Goal: Task Accomplishment & Management: Manage account settings

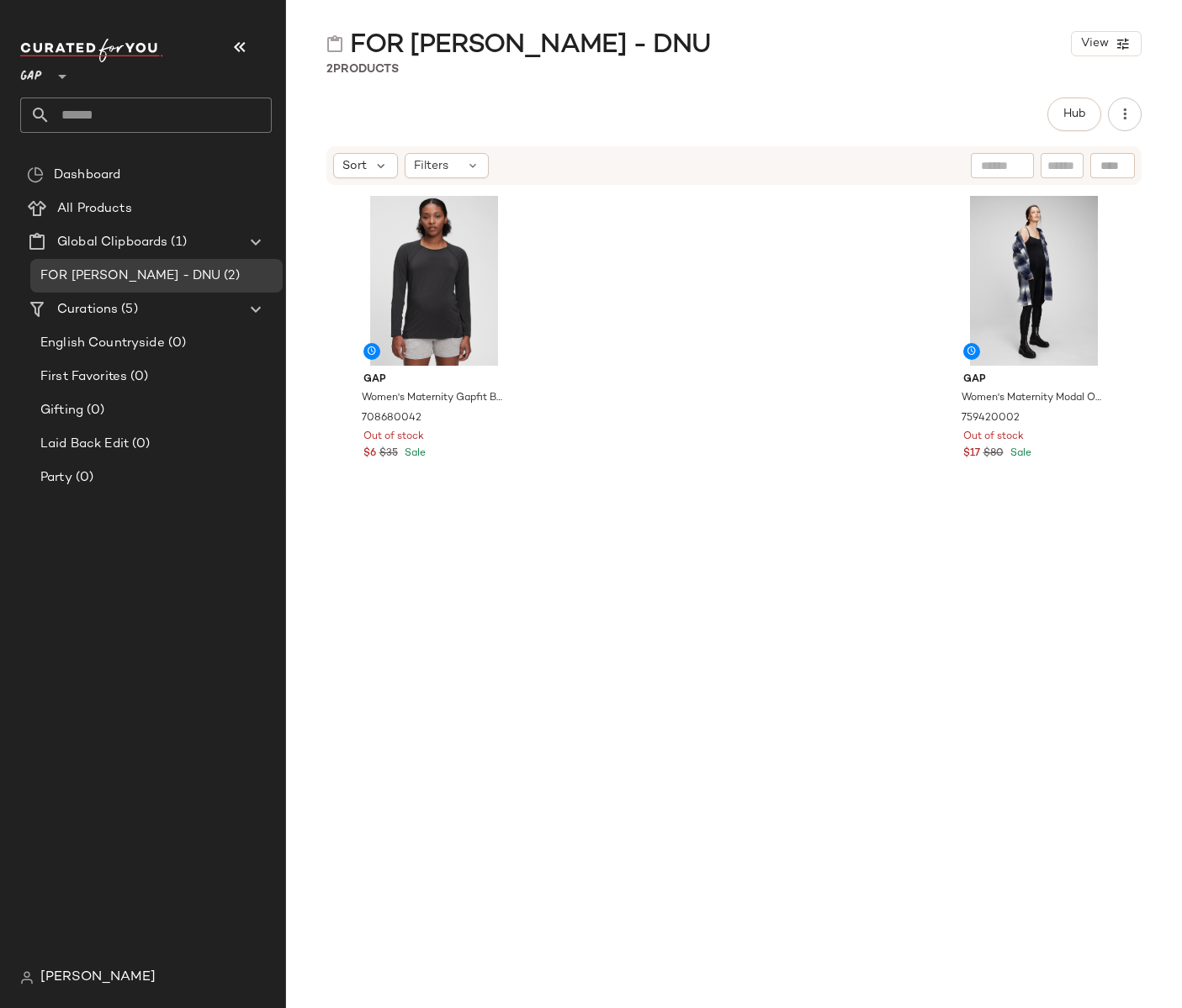
click at [664, 706] on div "Gap Women's Maternity Modal One-Piece by Gap True Black Size L 759420002 Out of…" at bounding box center [1034, 589] width 180 height 798
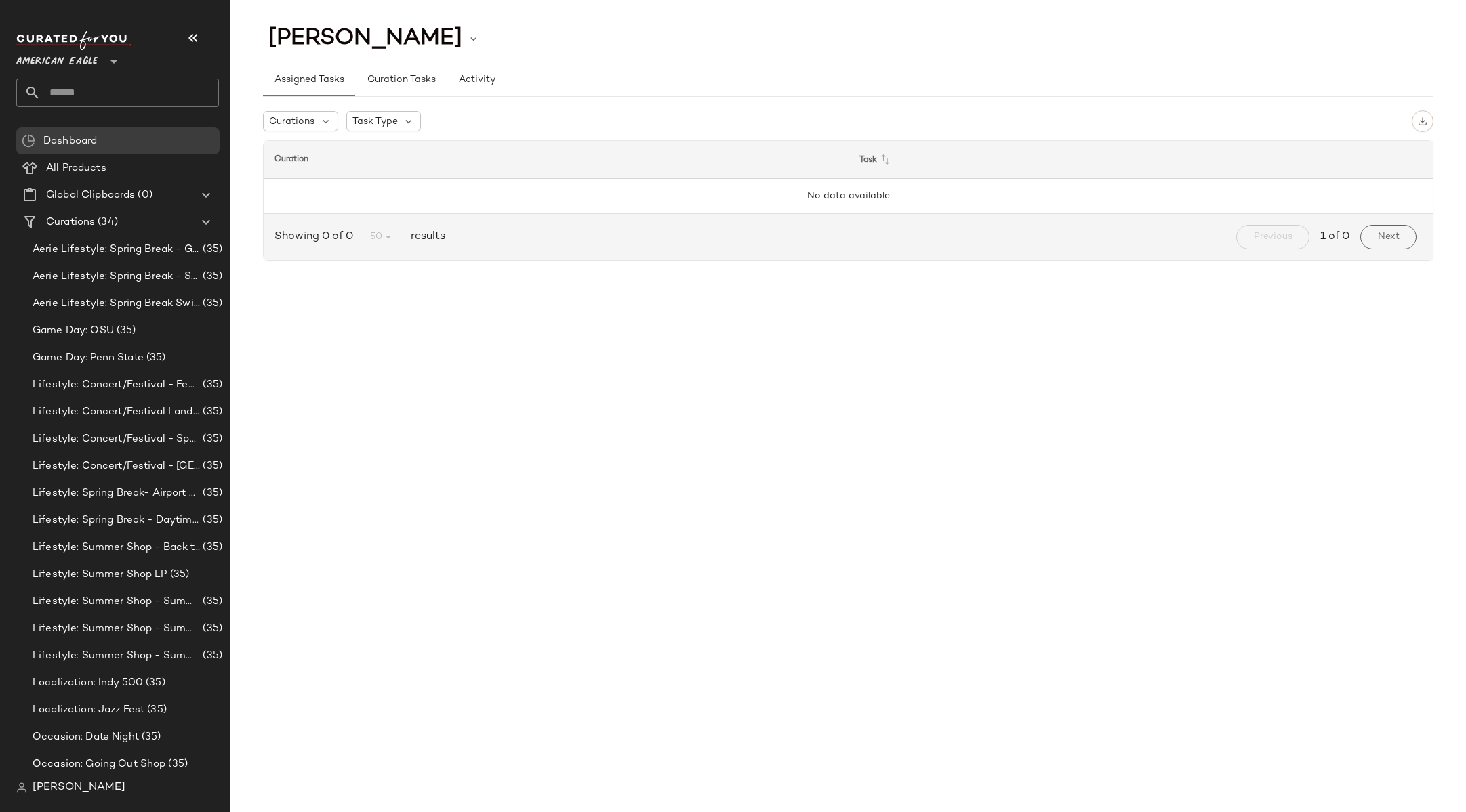
click at [56, 48] on span "American Eagle" at bounding box center [57, 58] width 82 height 24
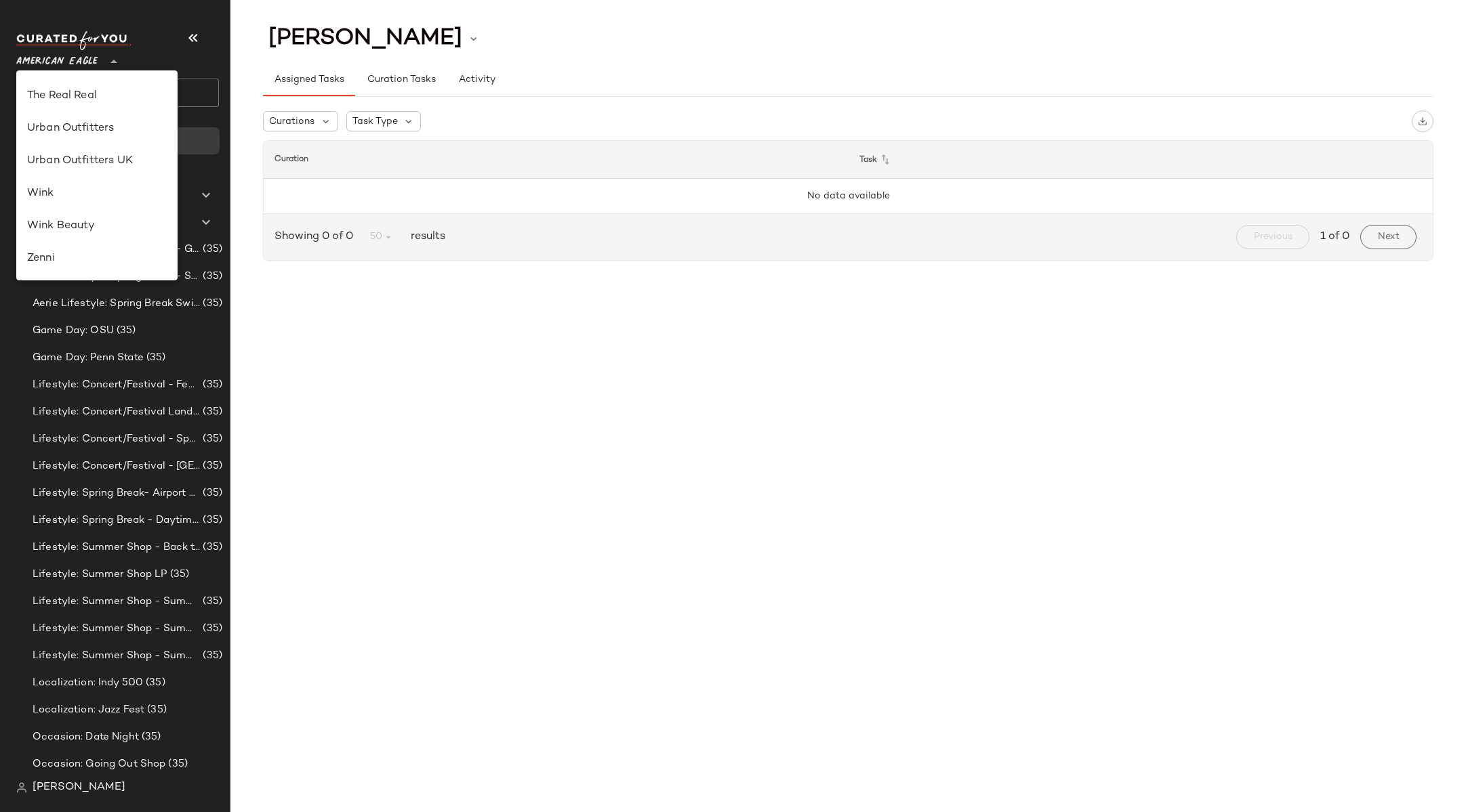
scroll to position [614, 0]
click at [75, 796] on div "[PERSON_NAME]" at bounding box center [123, 788] width 214 height 27
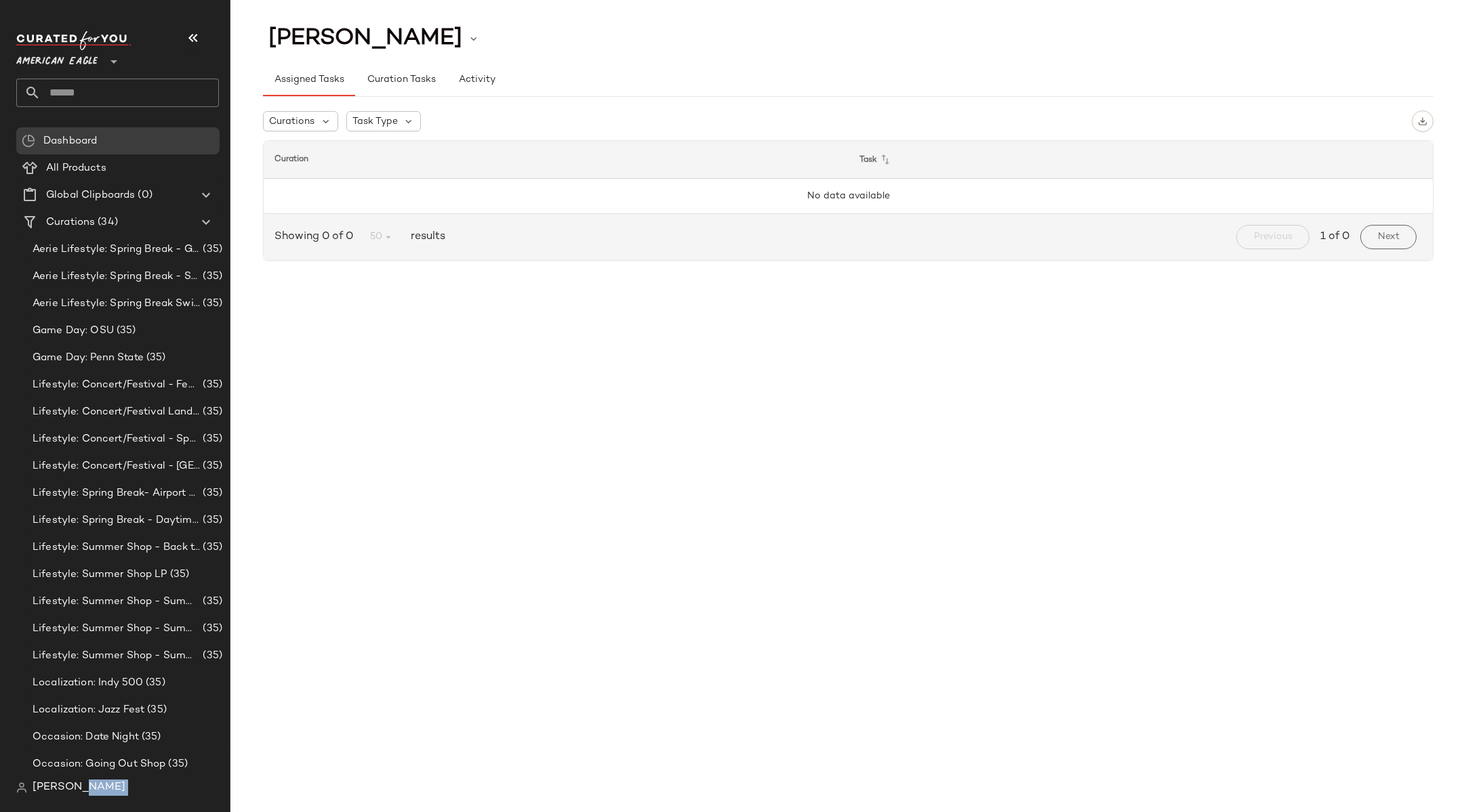
click at [75, 796] on div "[PERSON_NAME]" at bounding box center [123, 788] width 214 height 27
click at [71, 794] on span "[PERSON_NAME]" at bounding box center [79, 788] width 93 height 16
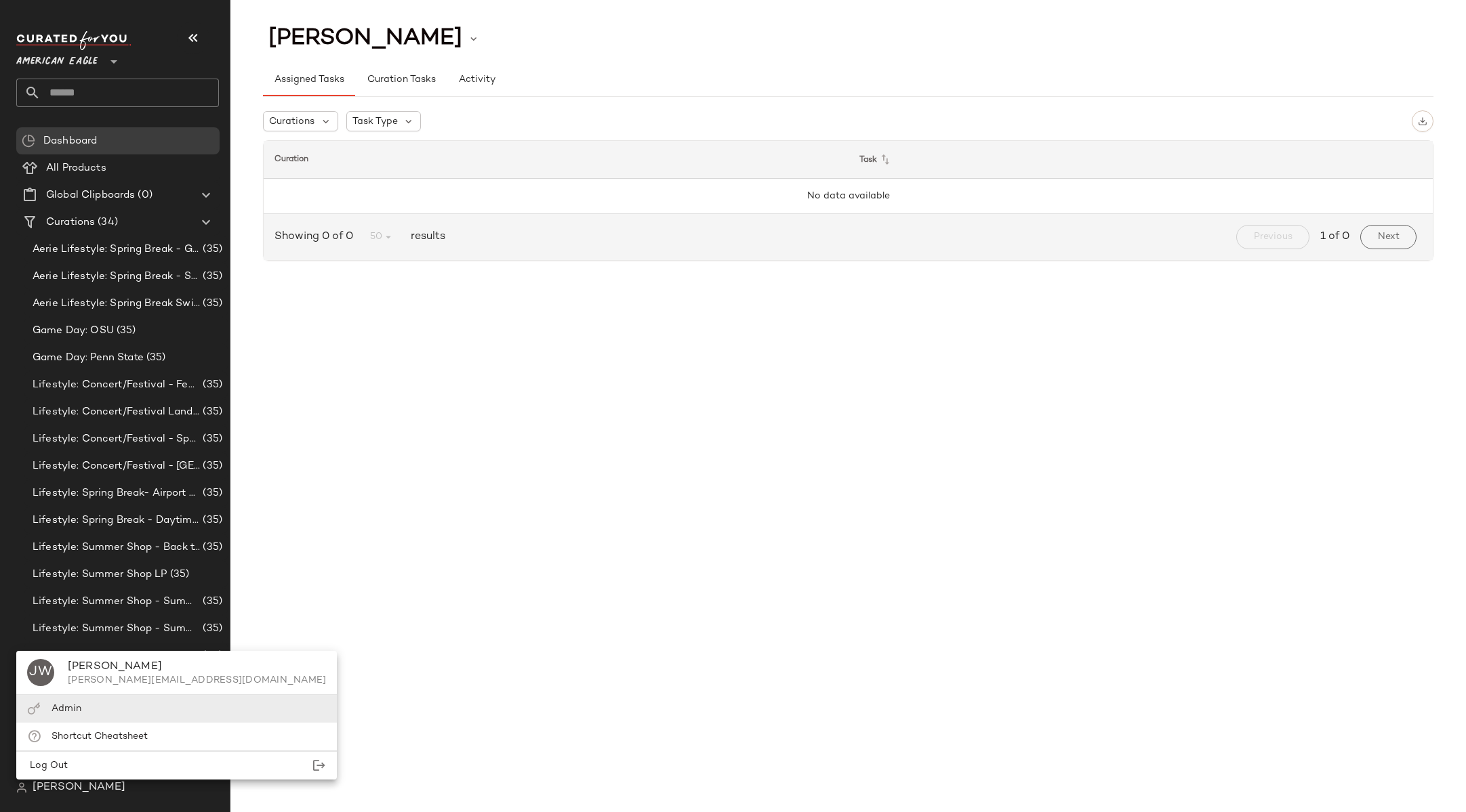
click at [77, 715] on div "Admin" at bounding box center [67, 709] width 30 height 14
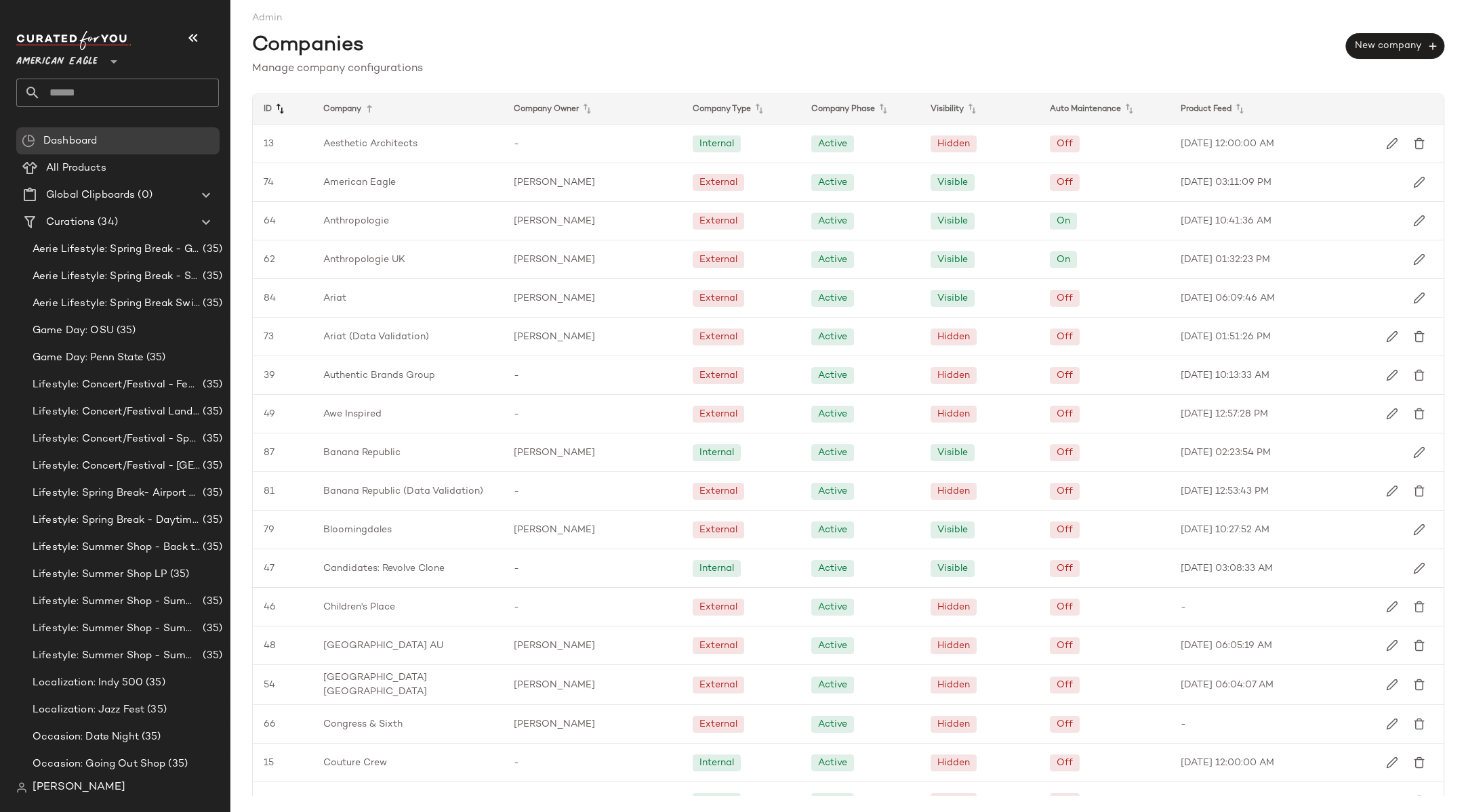
click at [273, 106] on icon at bounding box center [280, 109] width 16 height 16
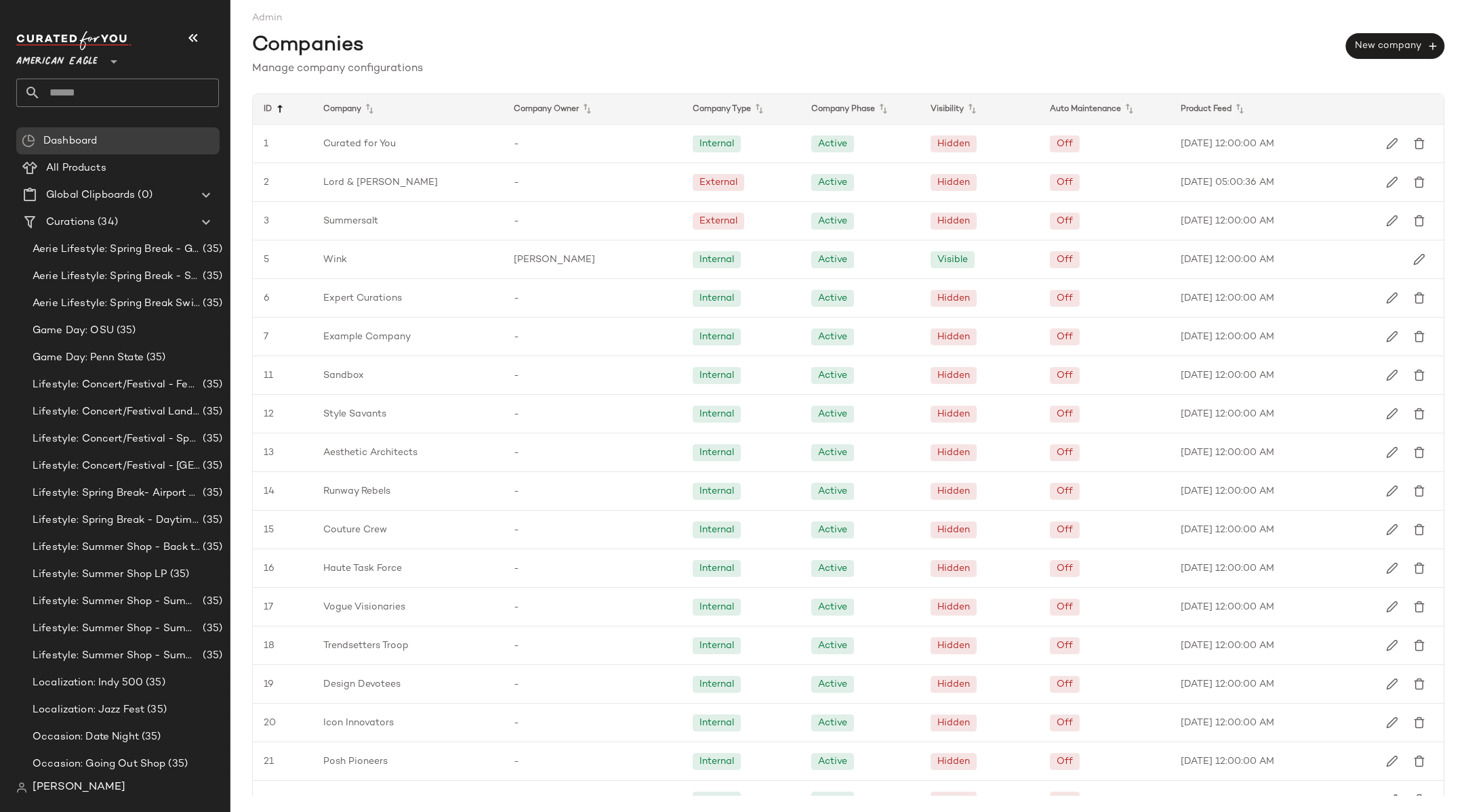
click at [273, 105] on icon at bounding box center [280, 109] width 16 height 16
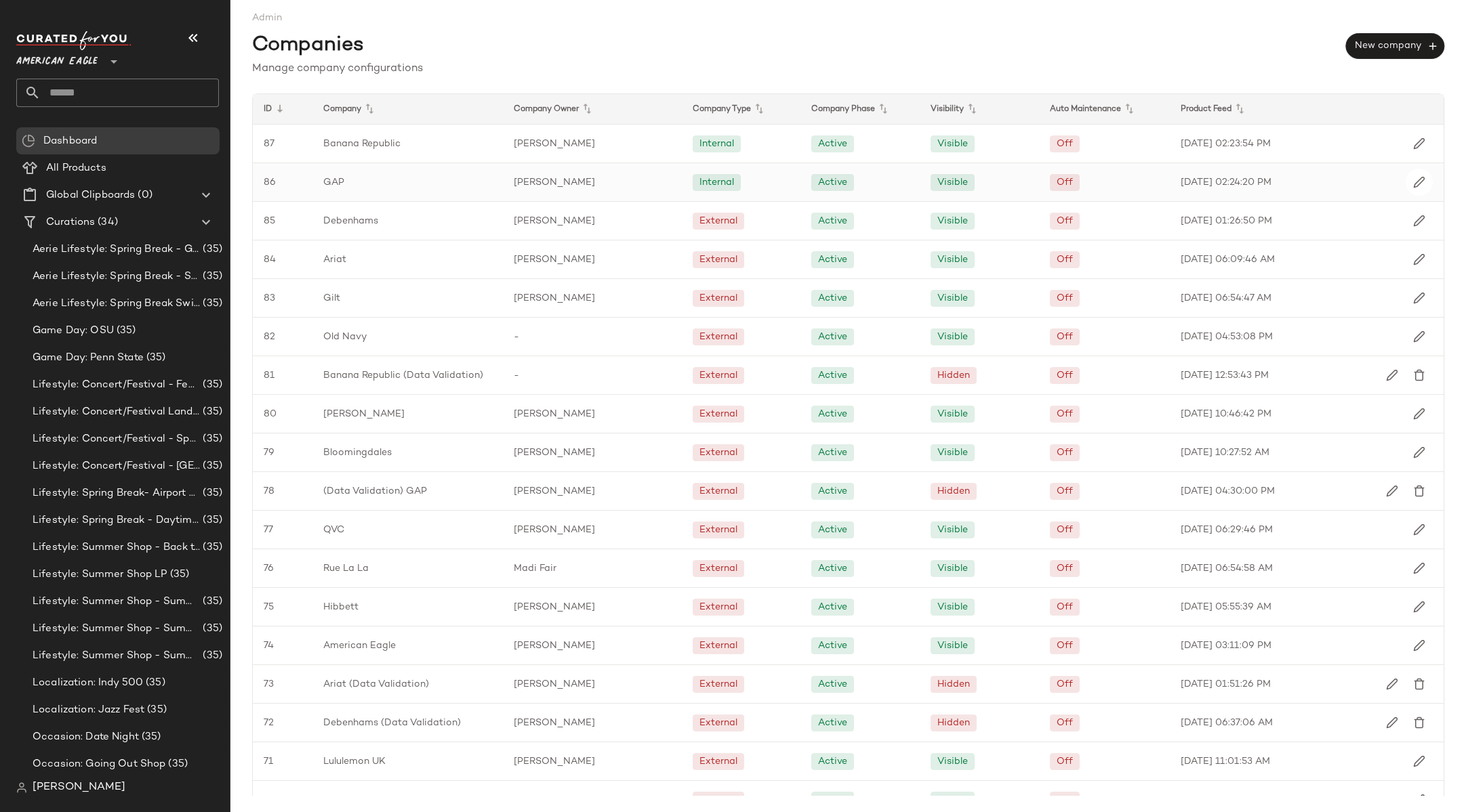
click at [346, 185] on div "GAP" at bounding box center [408, 182] width 190 height 38
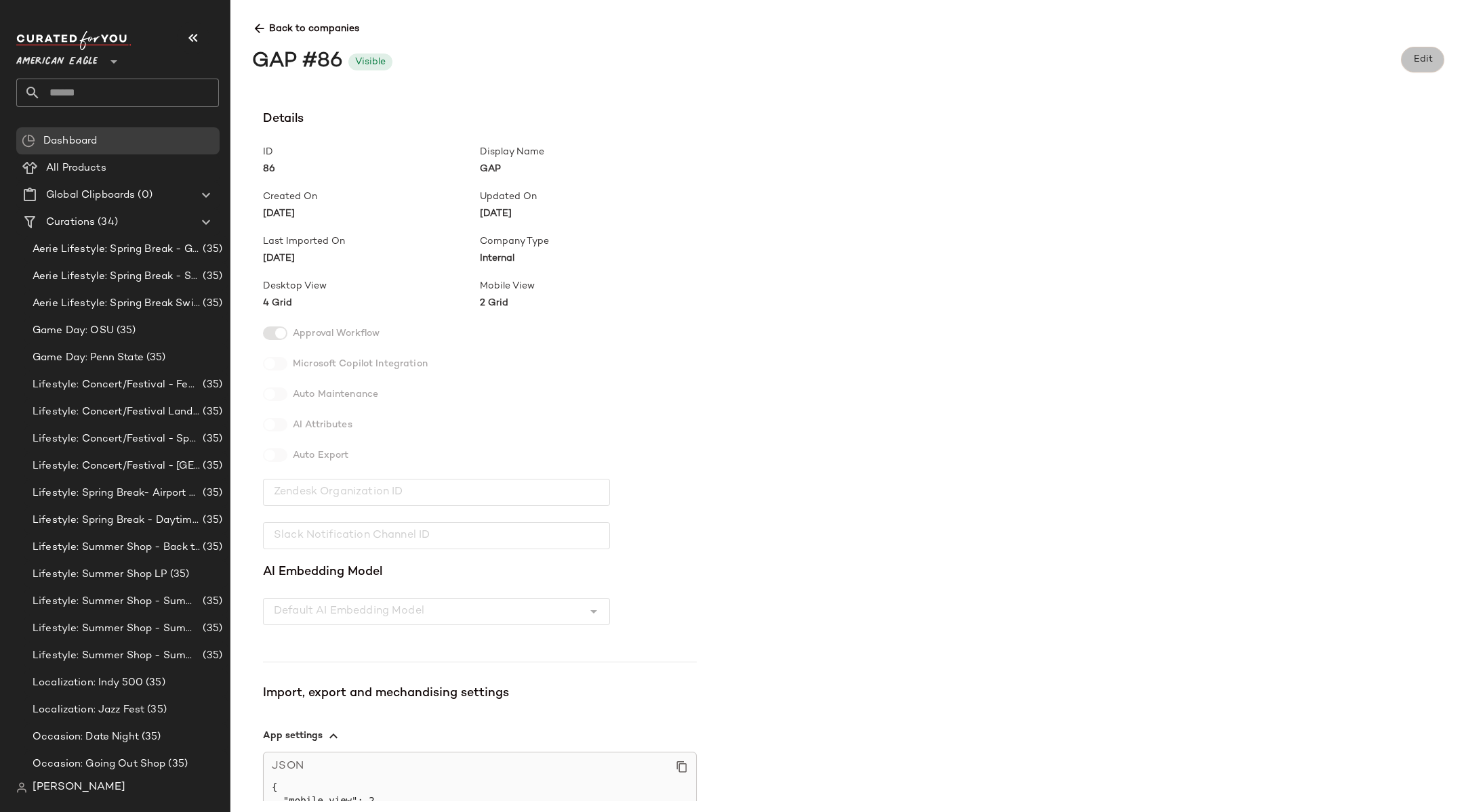
click at [1422, 64] on span "Edit" at bounding box center [1422, 60] width 20 height 11
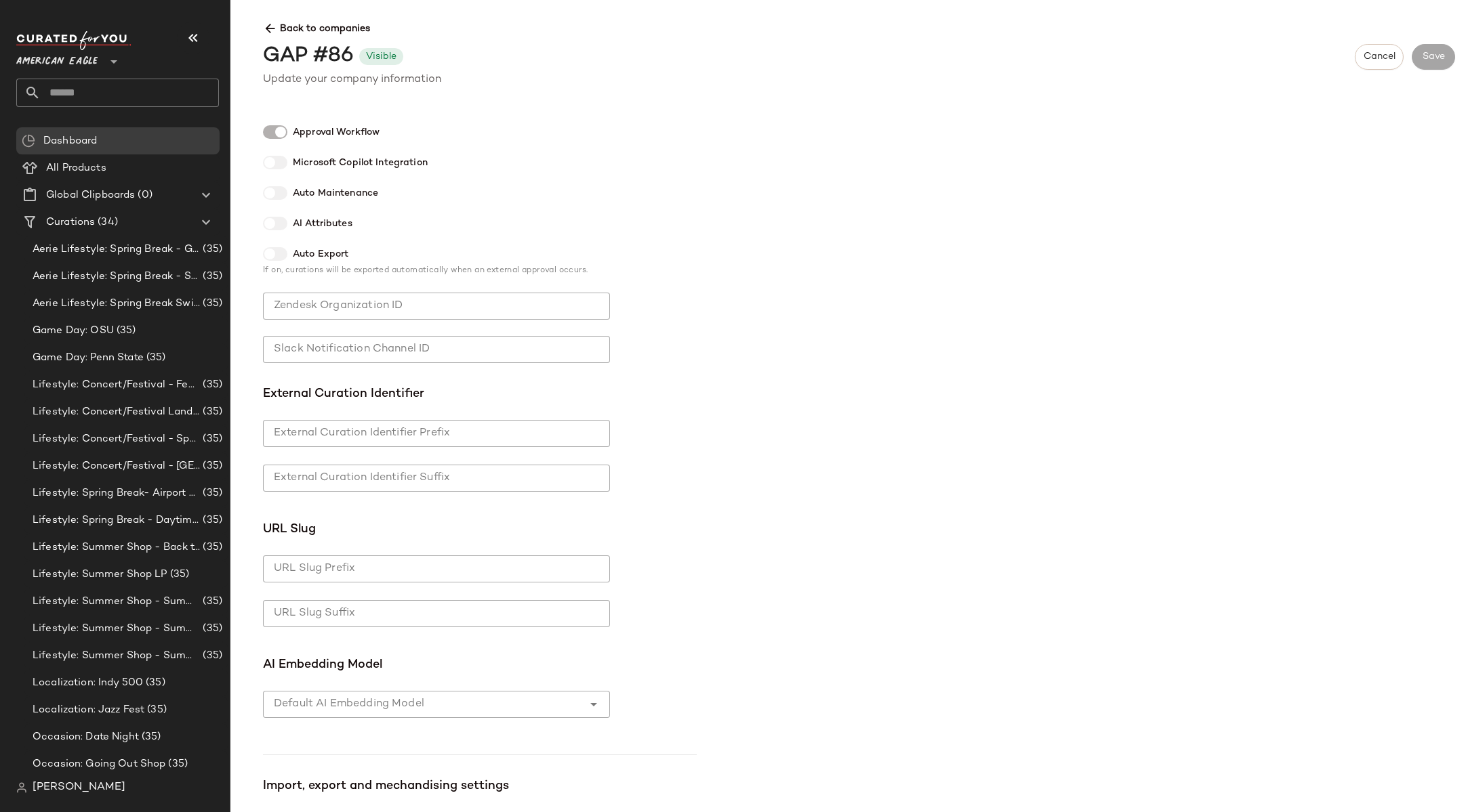
scroll to position [594, 0]
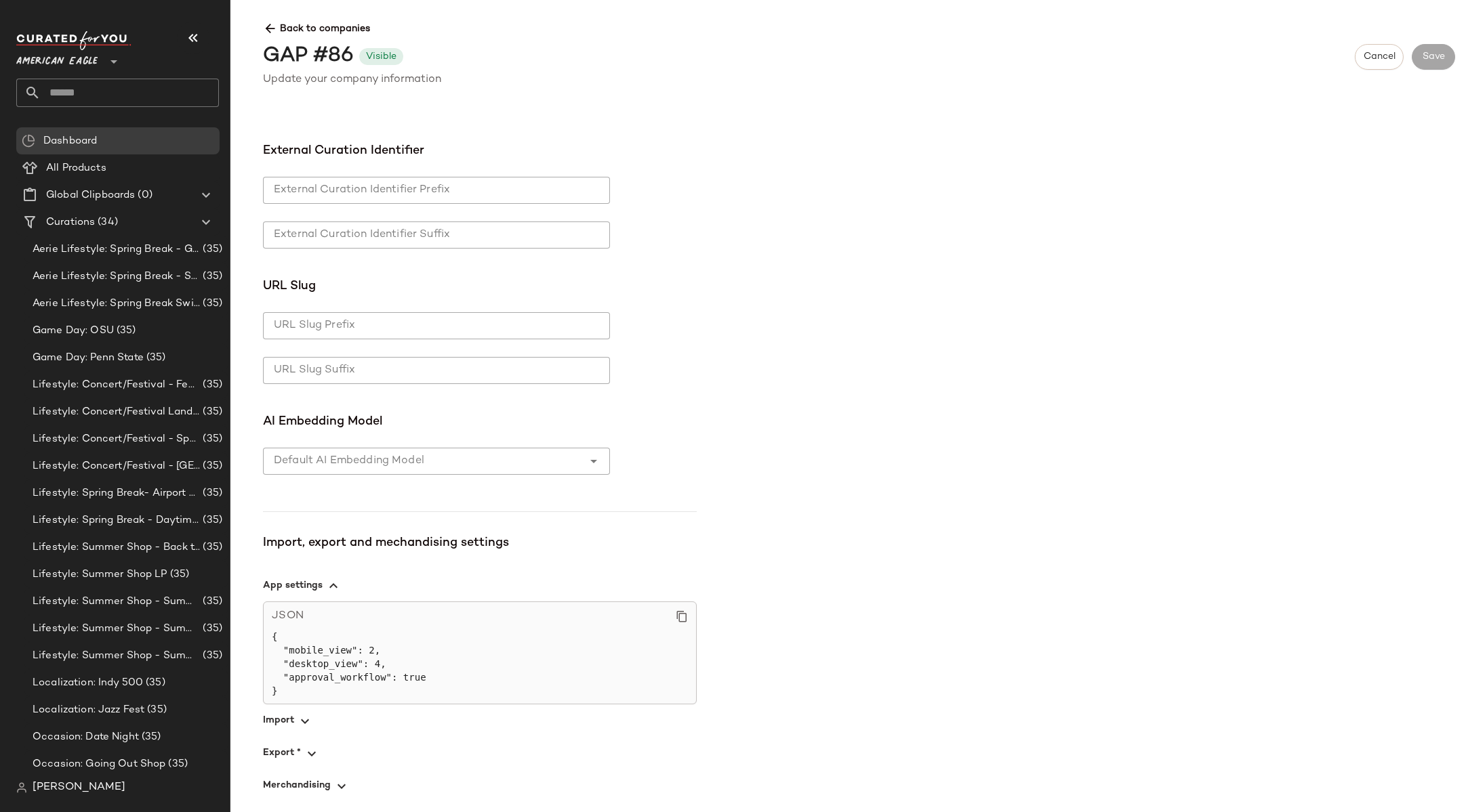
click at [436, 459] on div at bounding box center [423, 461] width 320 height 27
click at [394, 493] on div "Mars Bar" at bounding box center [436, 496] width 325 height 16
type input "*"
click at [1442, 52] on span "Save" at bounding box center [1433, 57] width 23 height 11
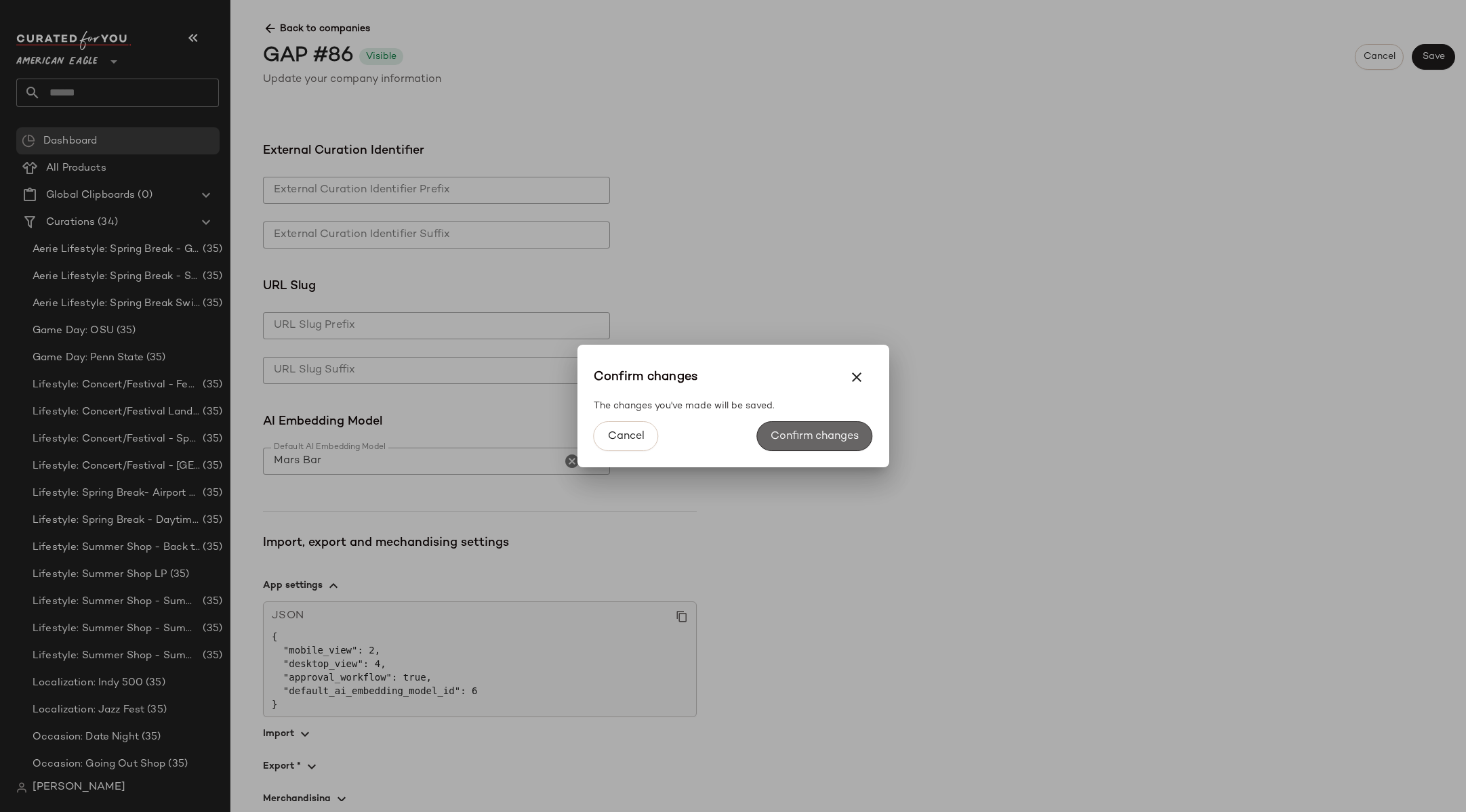
click at [831, 431] on span "Confirm changes" at bounding box center [814, 437] width 89 height 13
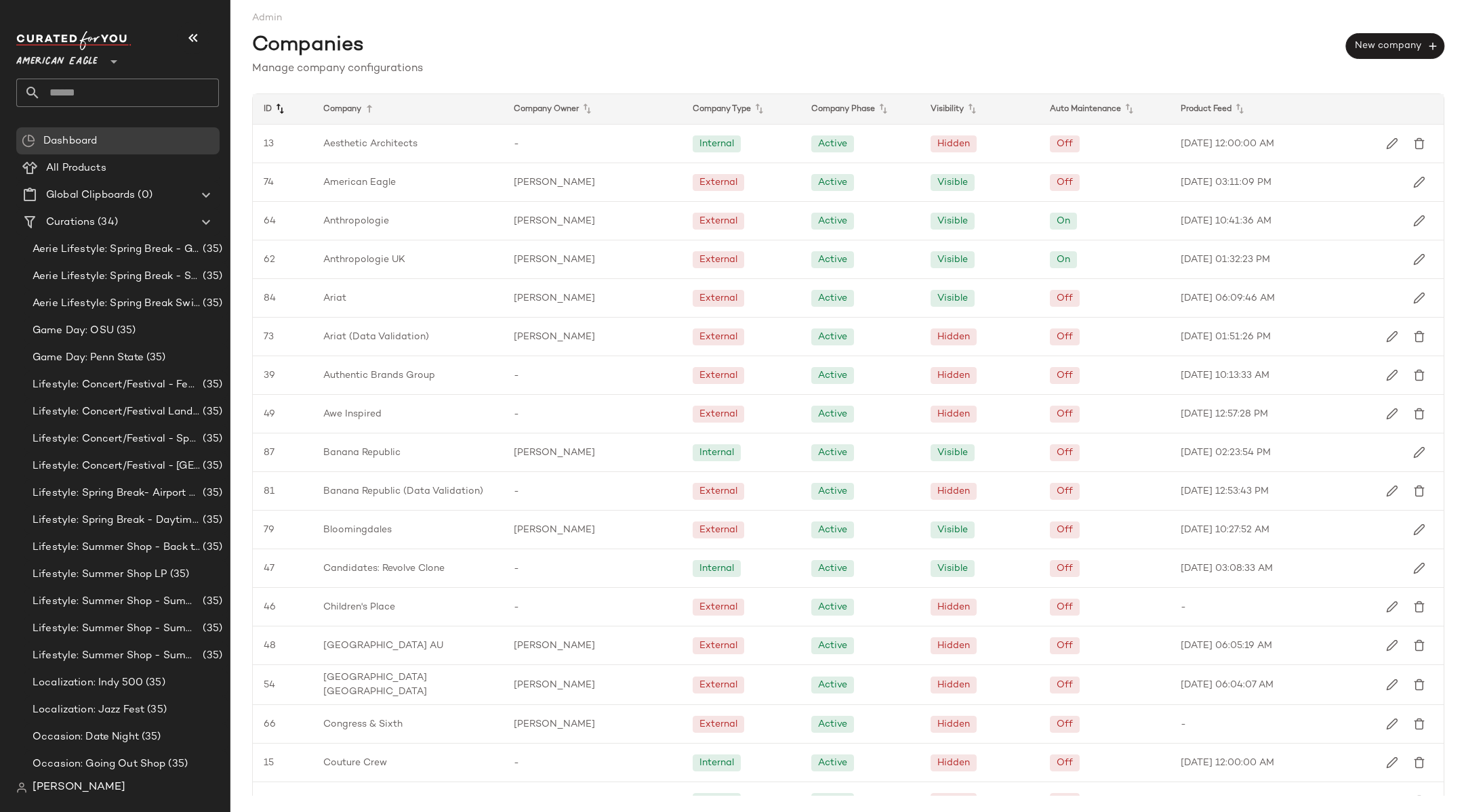
click at [288, 111] on icon at bounding box center [280, 109] width 16 height 16
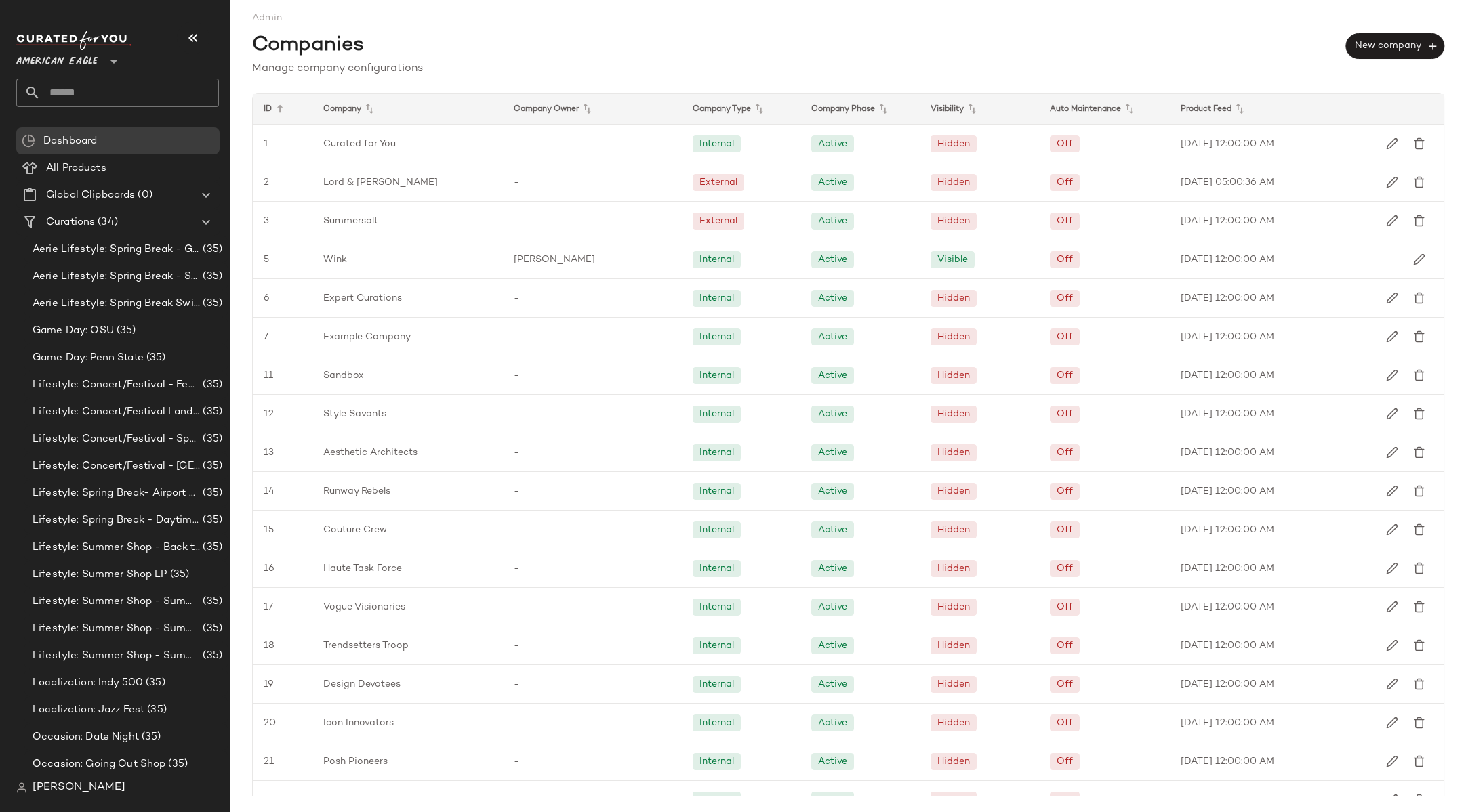
click at [288, 111] on icon at bounding box center [280, 109] width 16 height 16
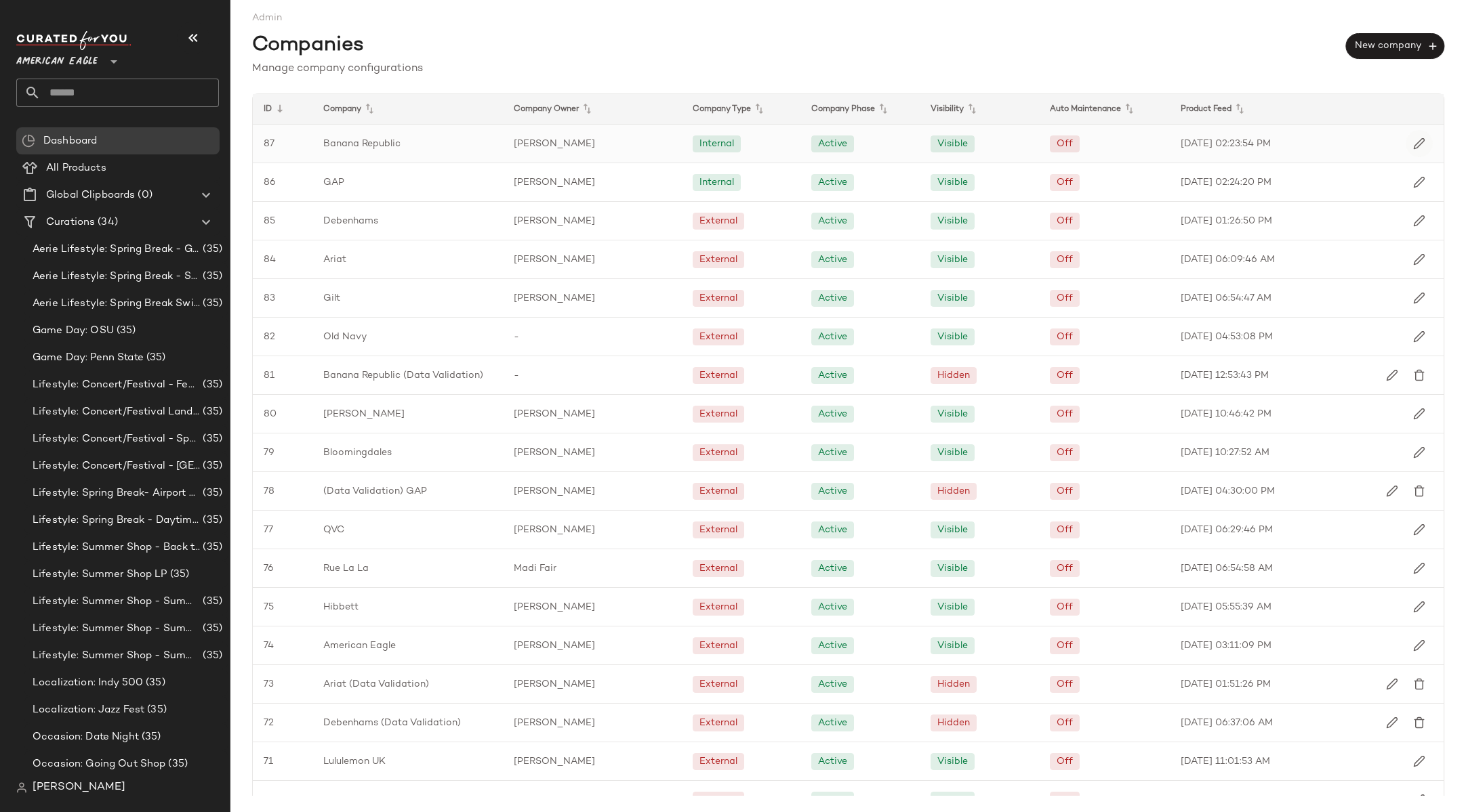
click at [1414, 145] on img "button" at bounding box center [1420, 144] width 13 height 13
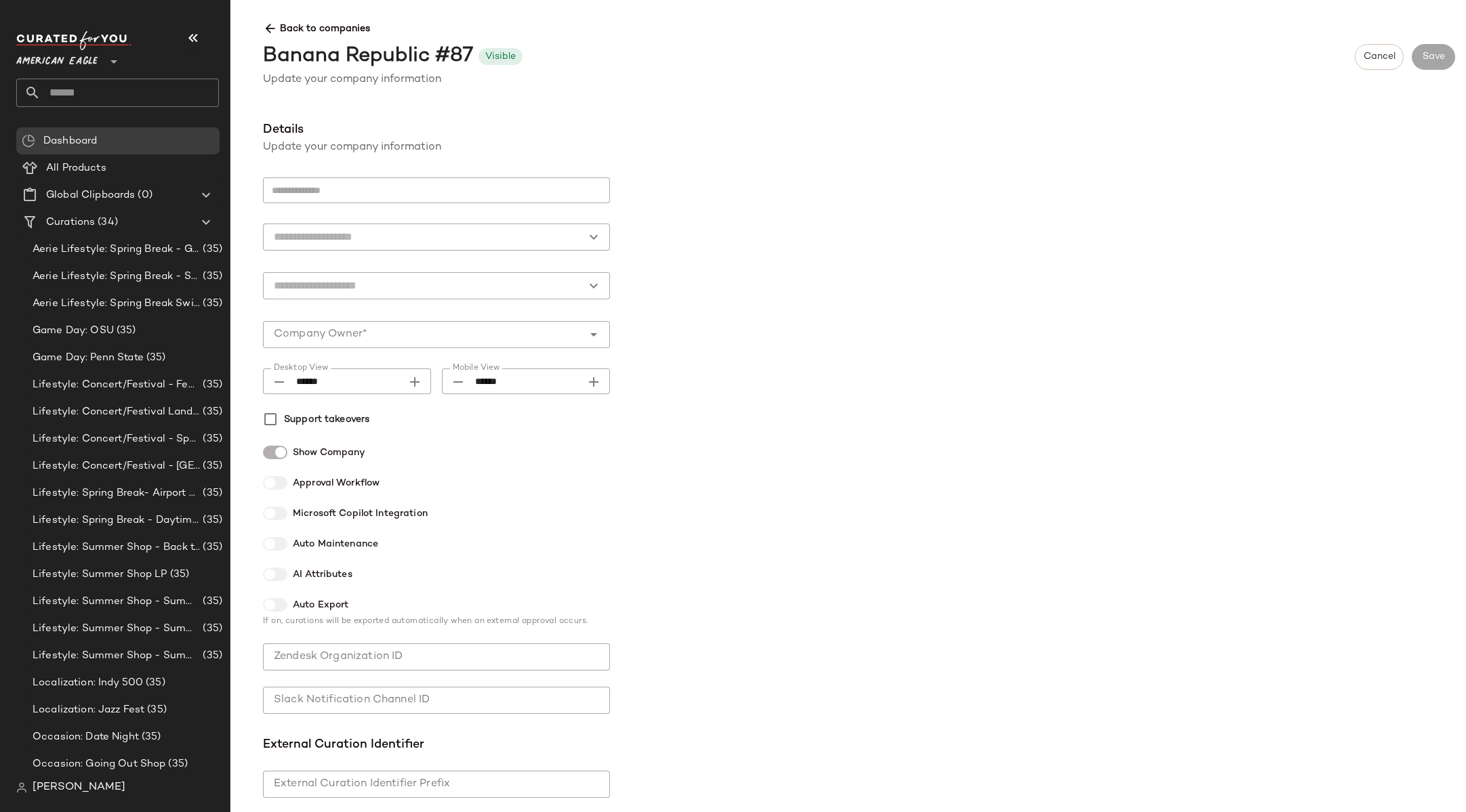
type input "**********"
type input "********"
type input "******"
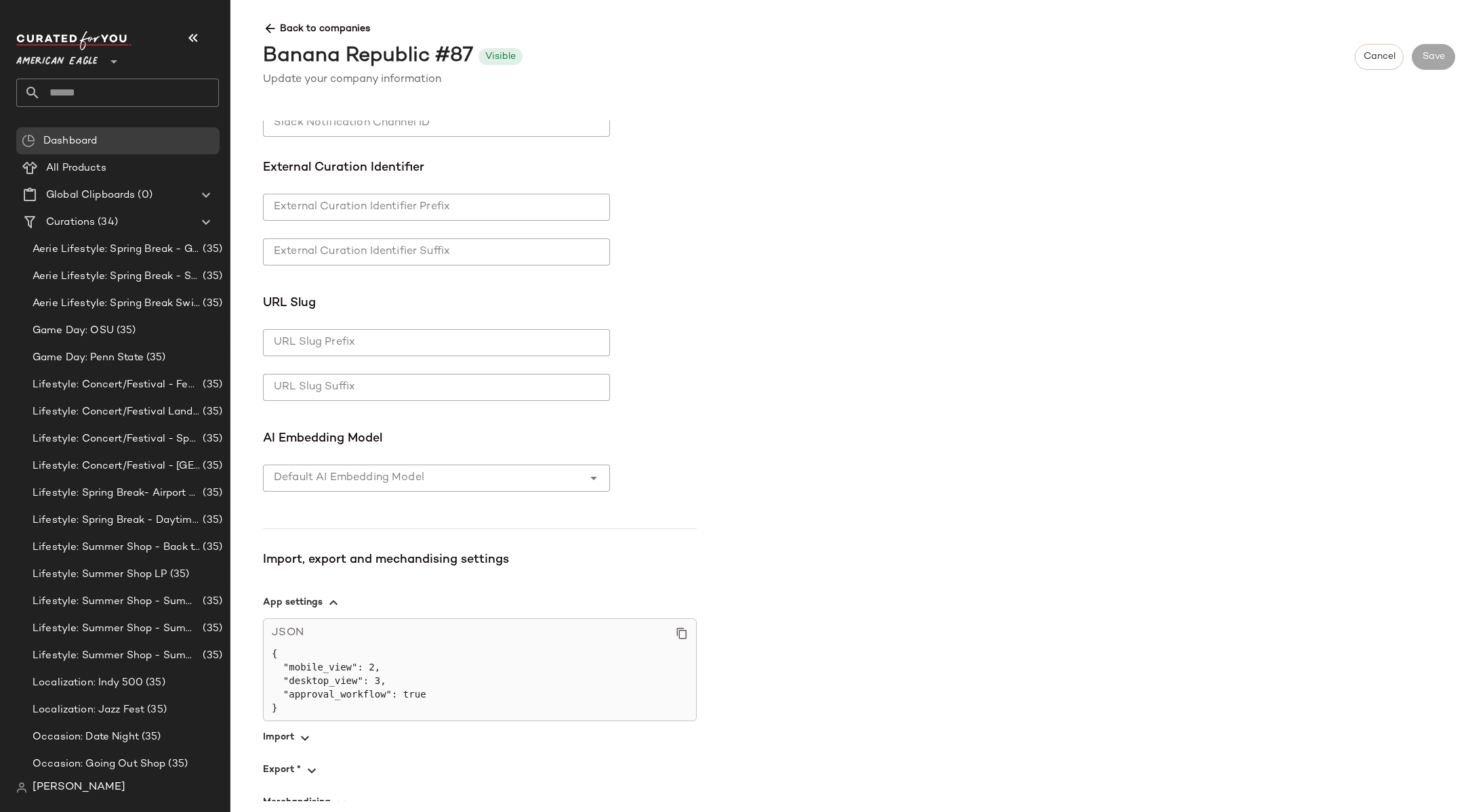
scroll to position [594, 0]
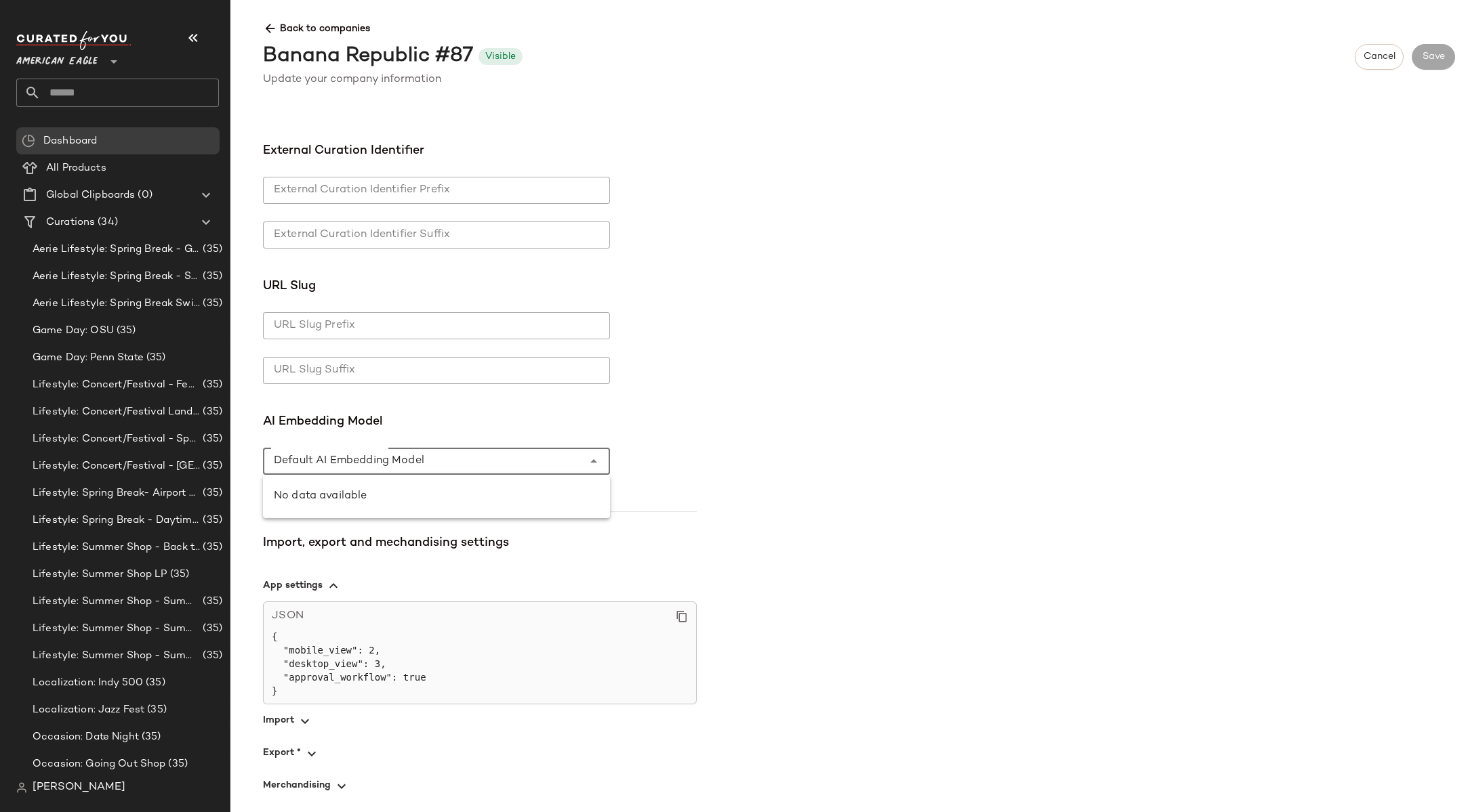
click at [485, 456] on div at bounding box center [423, 461] width 320 height 27
click at [447, 499] on div "No data available" at bounding box center [436, 496] width 325 height 16
click at [766, 408] on div "**********" at bounding box center [859, 461] width 1214 height 681
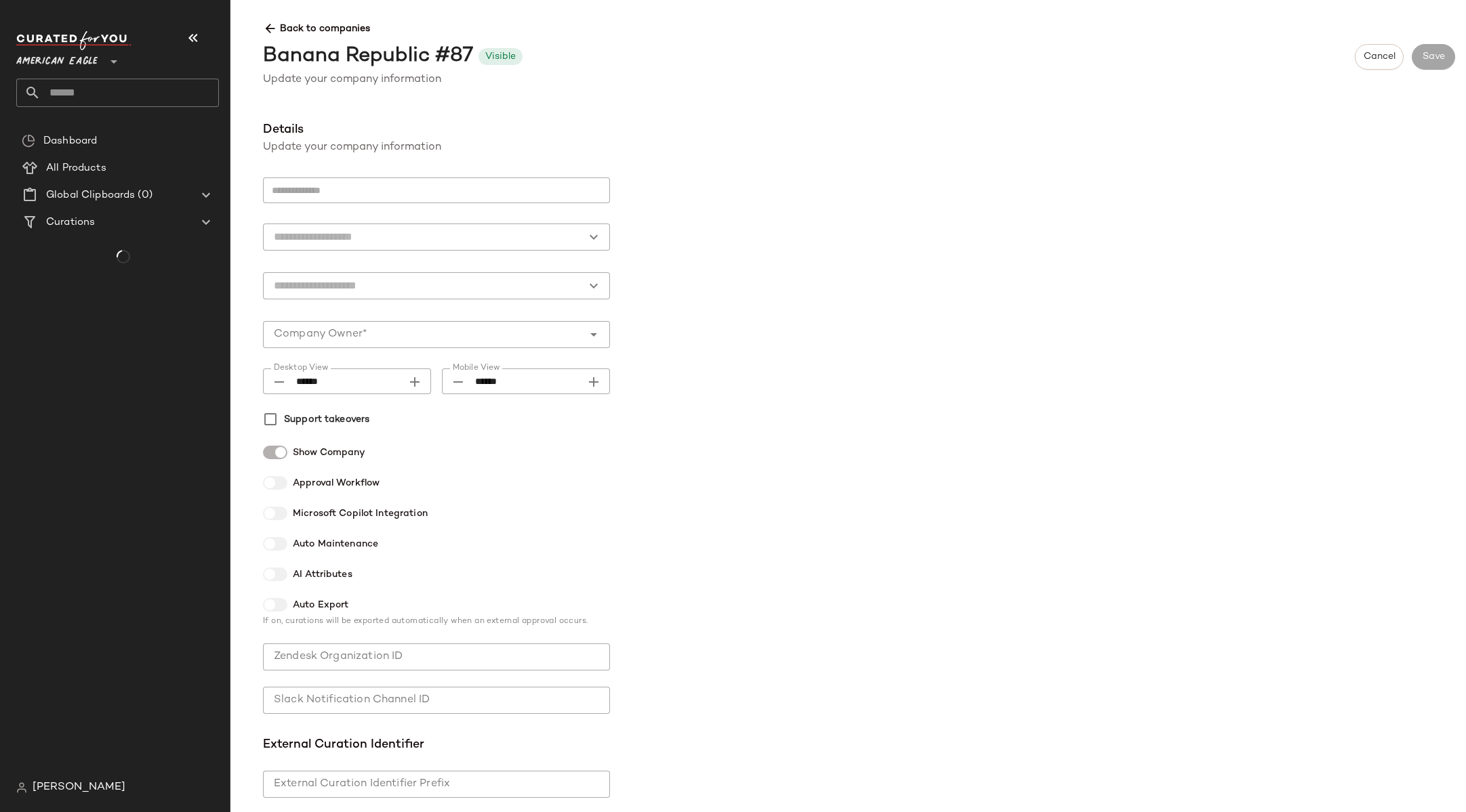
type input "**********"
type input "********"
type input "******"
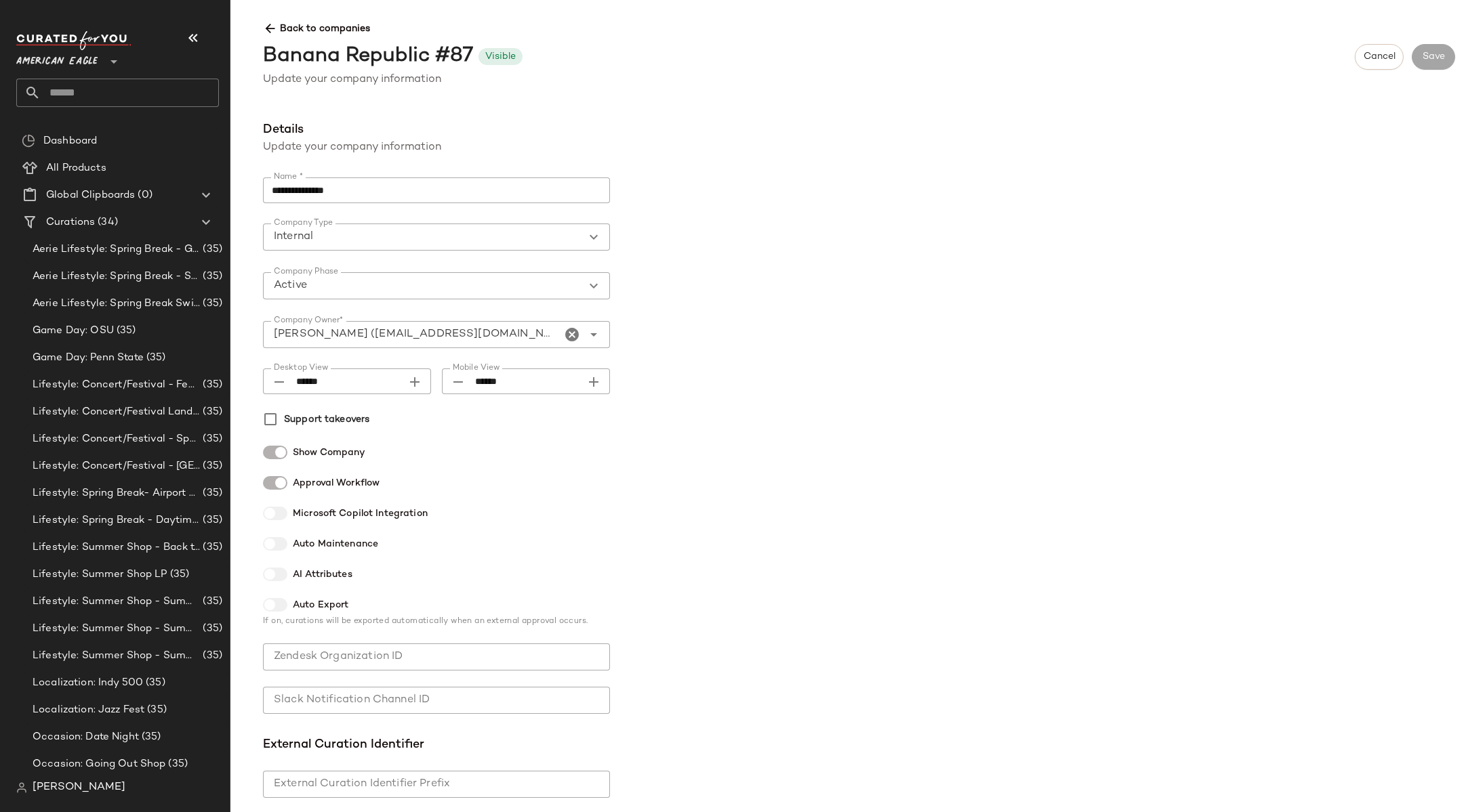
scroll to position [594, 0]
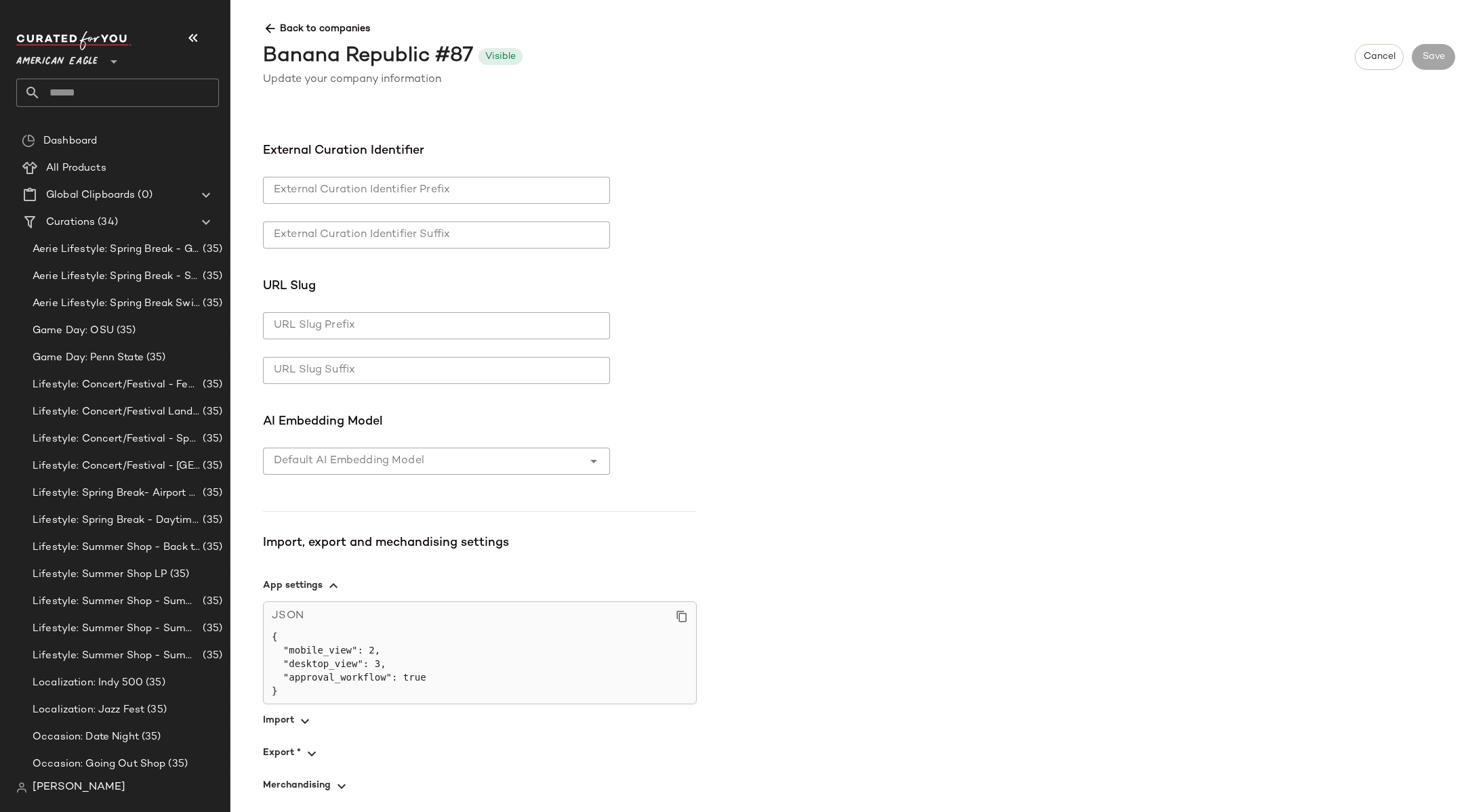
click at [269, 28] on icon at bounding box center [270, 29] width 14 height 14
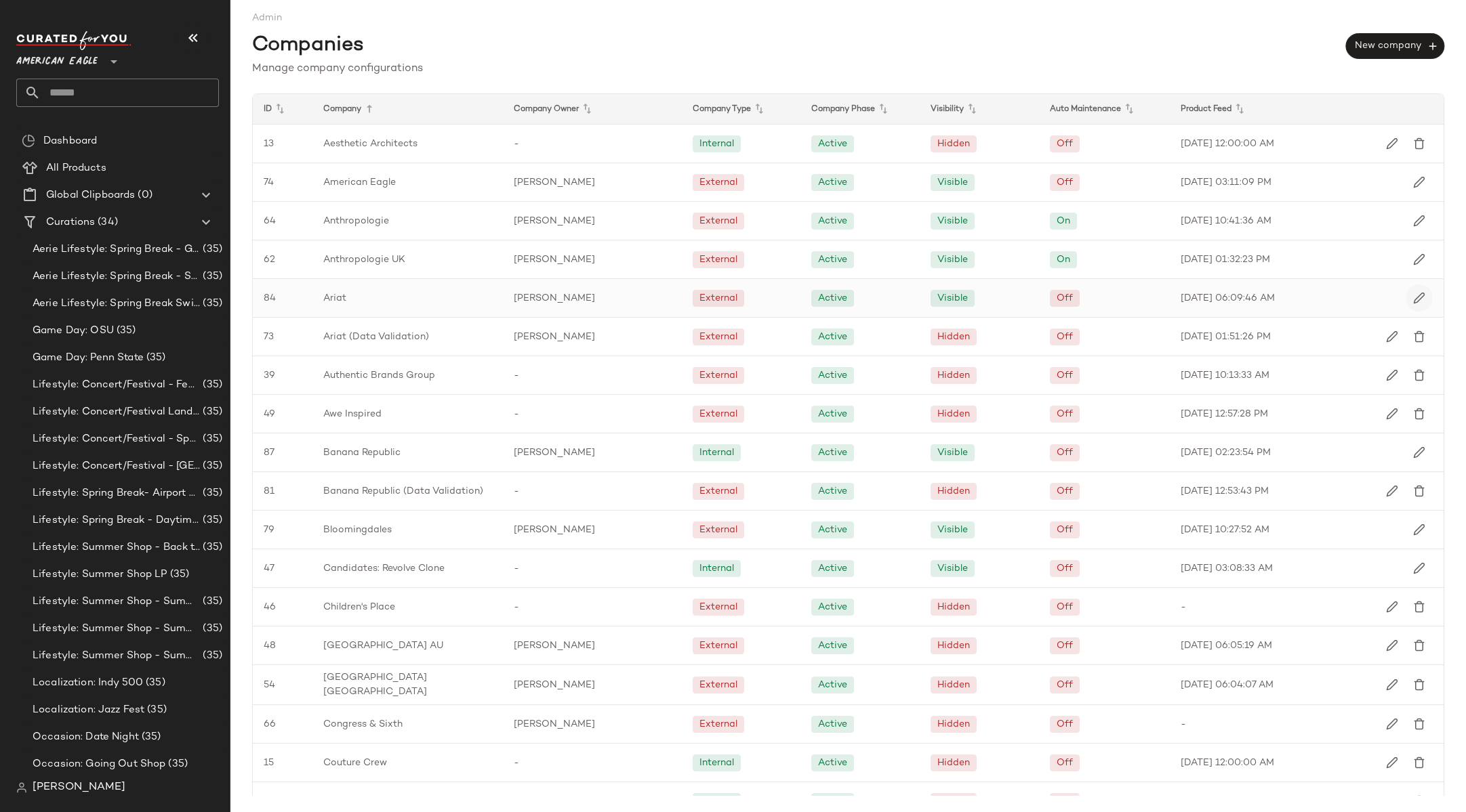
click at [1406, 294] on button "button" at bounding box center [1419, 298] width 27 height 27
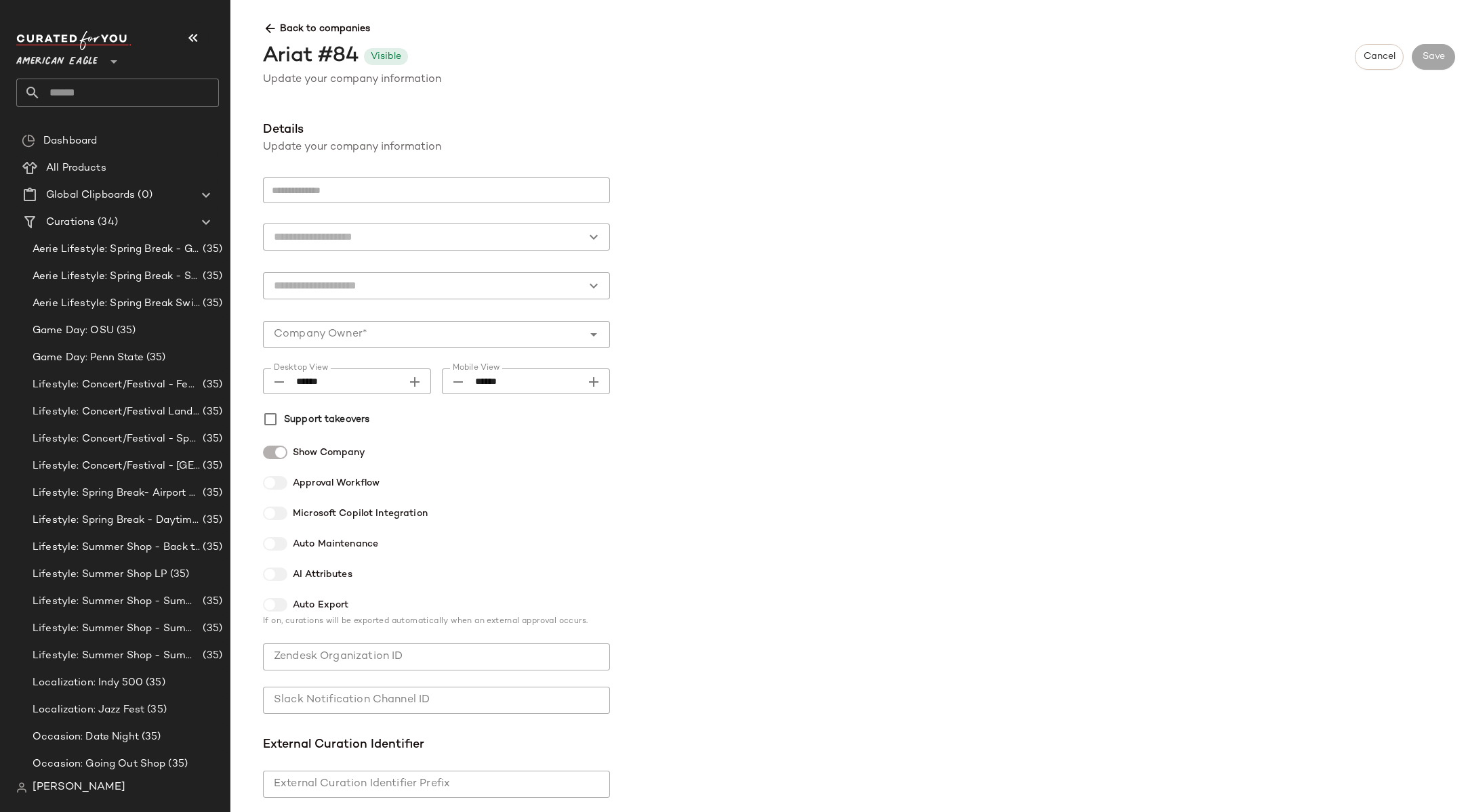
type input "*****"
type input "********"
type input "******"
type input "**********"
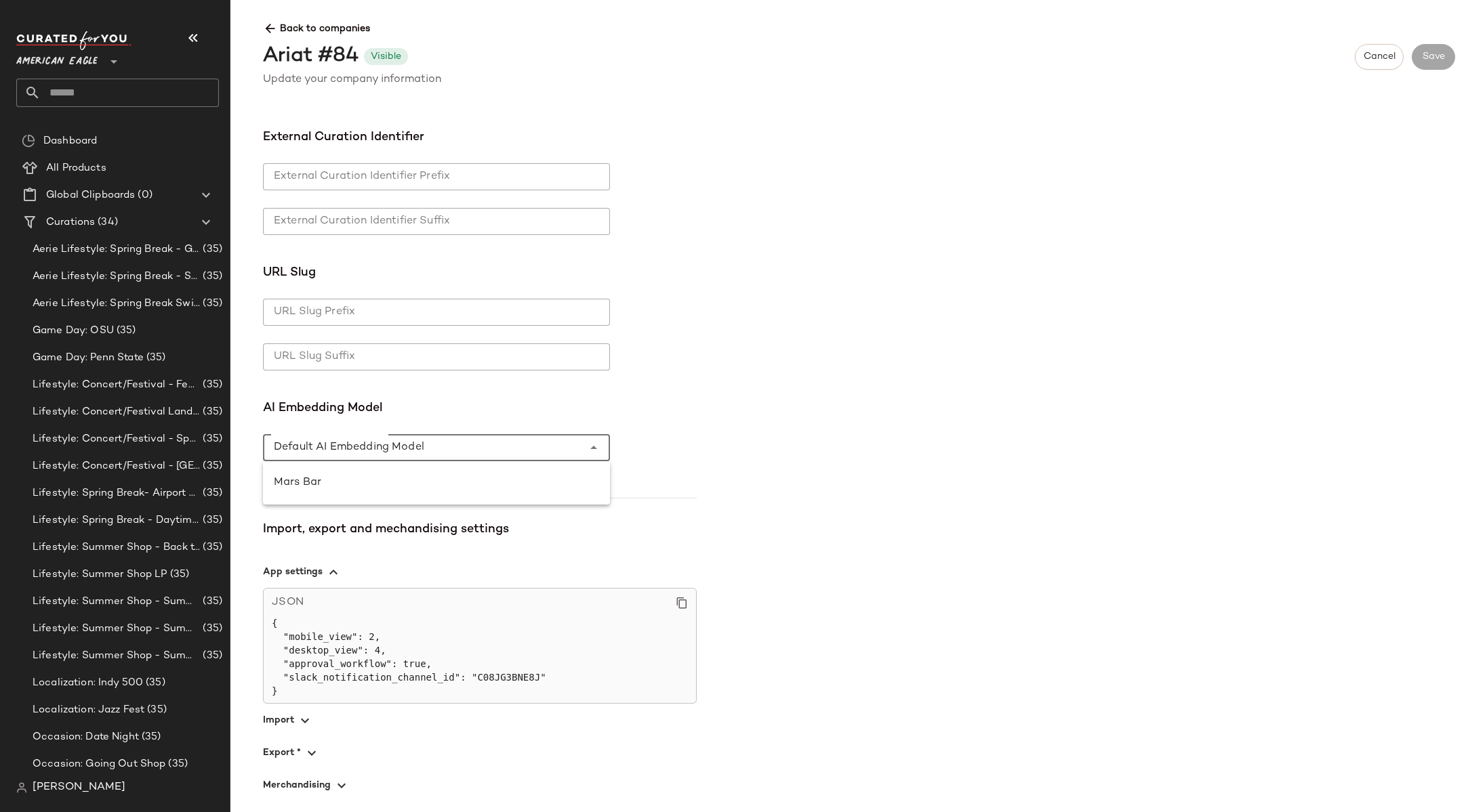
click at [356, 448] on div at bounding box center [423, 448] width 320 height 27
click at [348, 479] on div "Mars Bar" at bounding box center [436, 483] width 325 height 16
type input "*"
click at [859, 468] on div "**********" at bounding box center [859, 461] width 1214 height 681
click at [1431, 64] on button "Save" at bounding box center [1433, 57] width 43 height 26
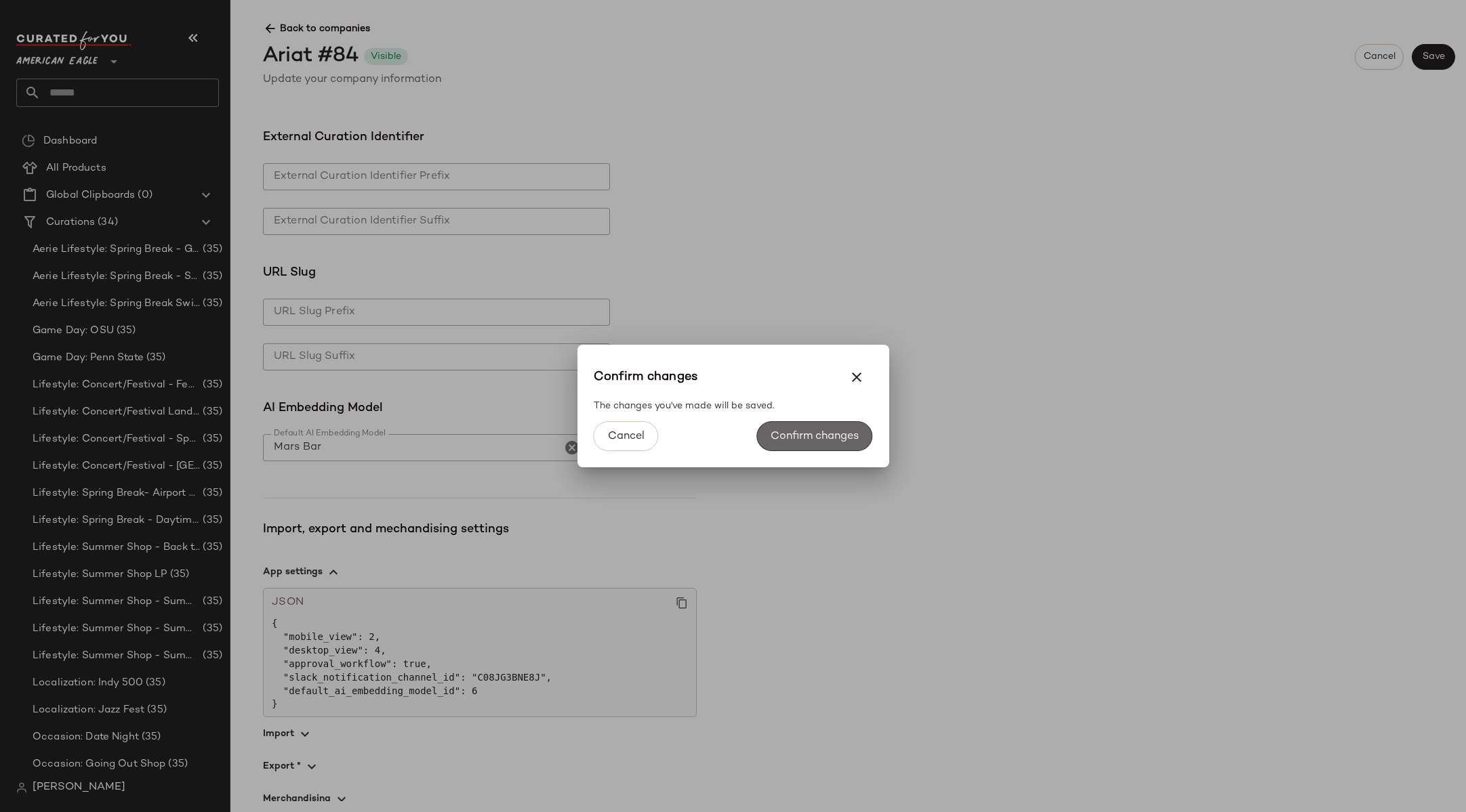
click at [815, 433] on span "Confirm changes" at bounding box center [814, 437] width 89 height 13
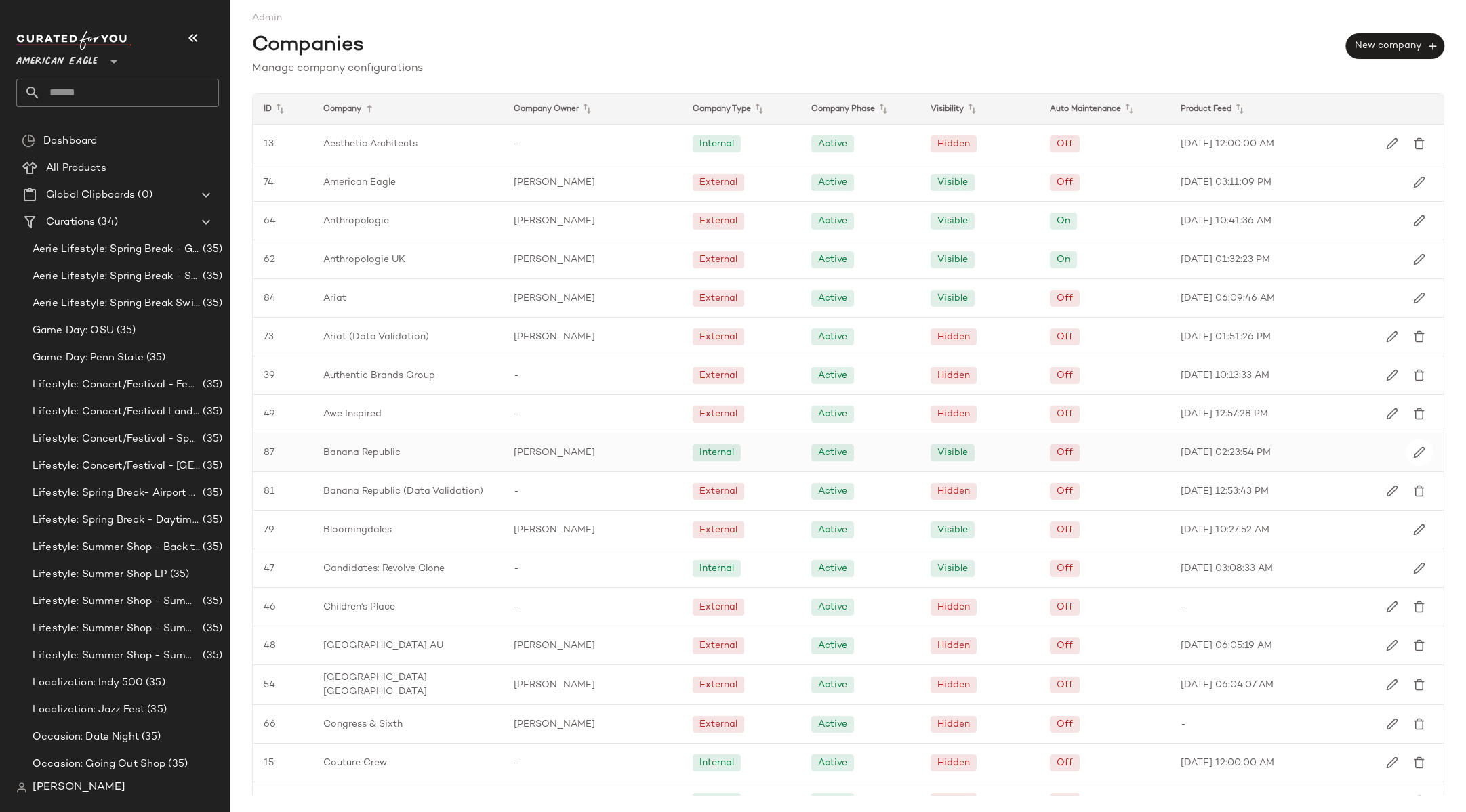
click at [380, 450] on span "Banana Republic" at bounding box center [361, 453] width 77 height 14
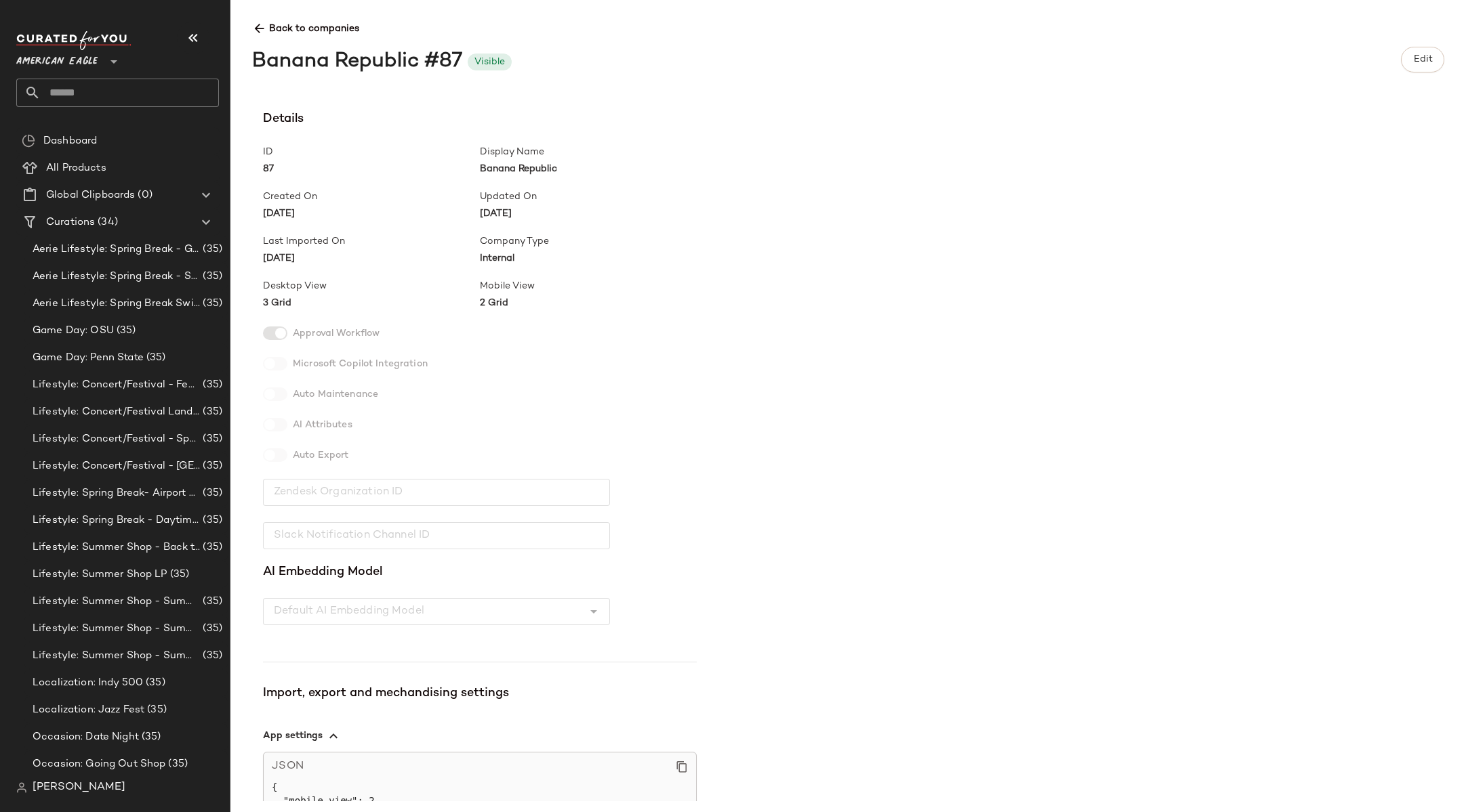
scroll to position [150, 0]
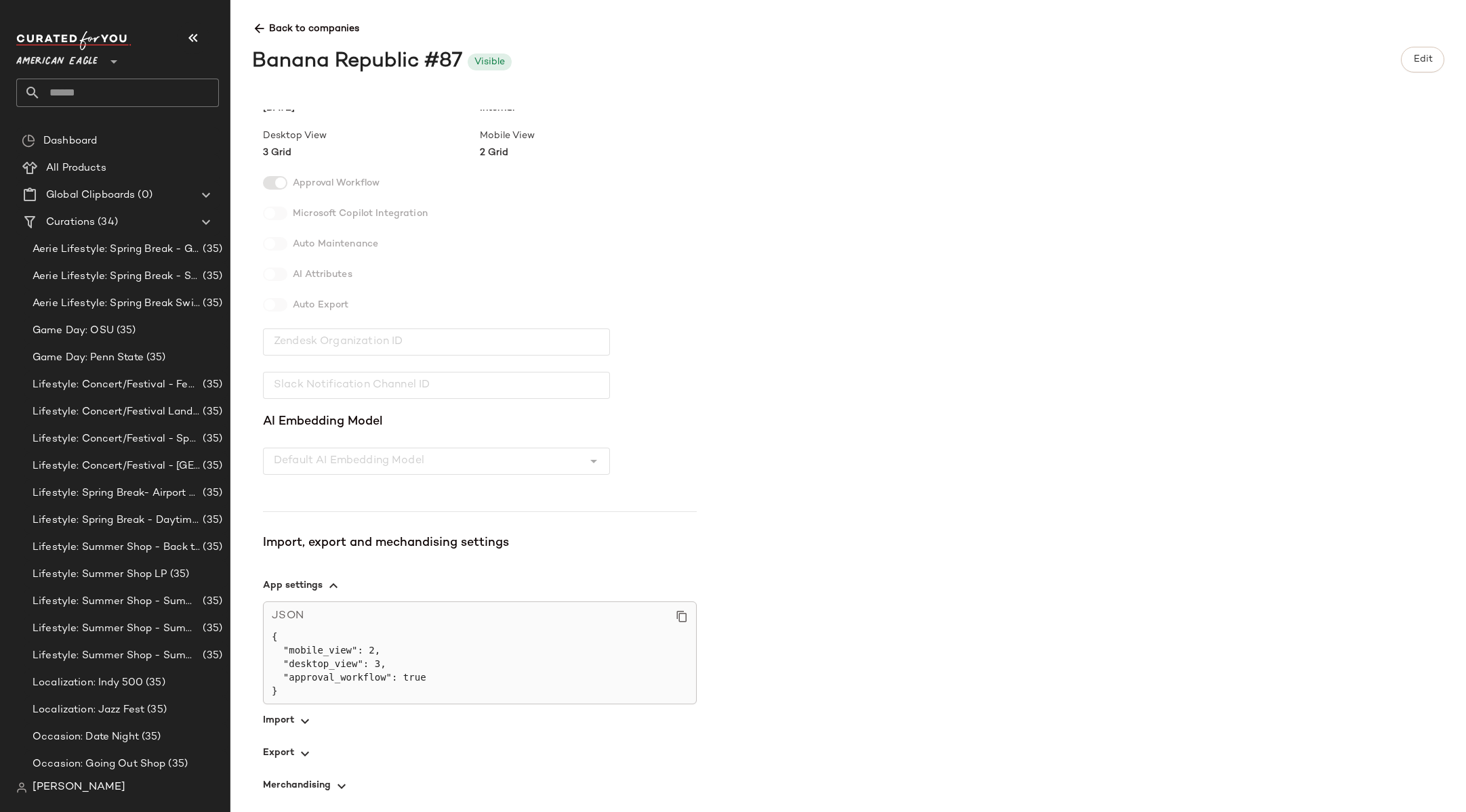
click at [440, 459] on div "Details ID 87 Display Name Banana Republic Created On 08/29/2025 Updated On 08/…" at bounding box center [480, 224] width 434 height 530
click at [875, 407] on div "Details ID 87 Display Name Banana Republic Created On 08/29/2025 Updated On 08/…" at bounding box center [859, 455] width 1214 height 692
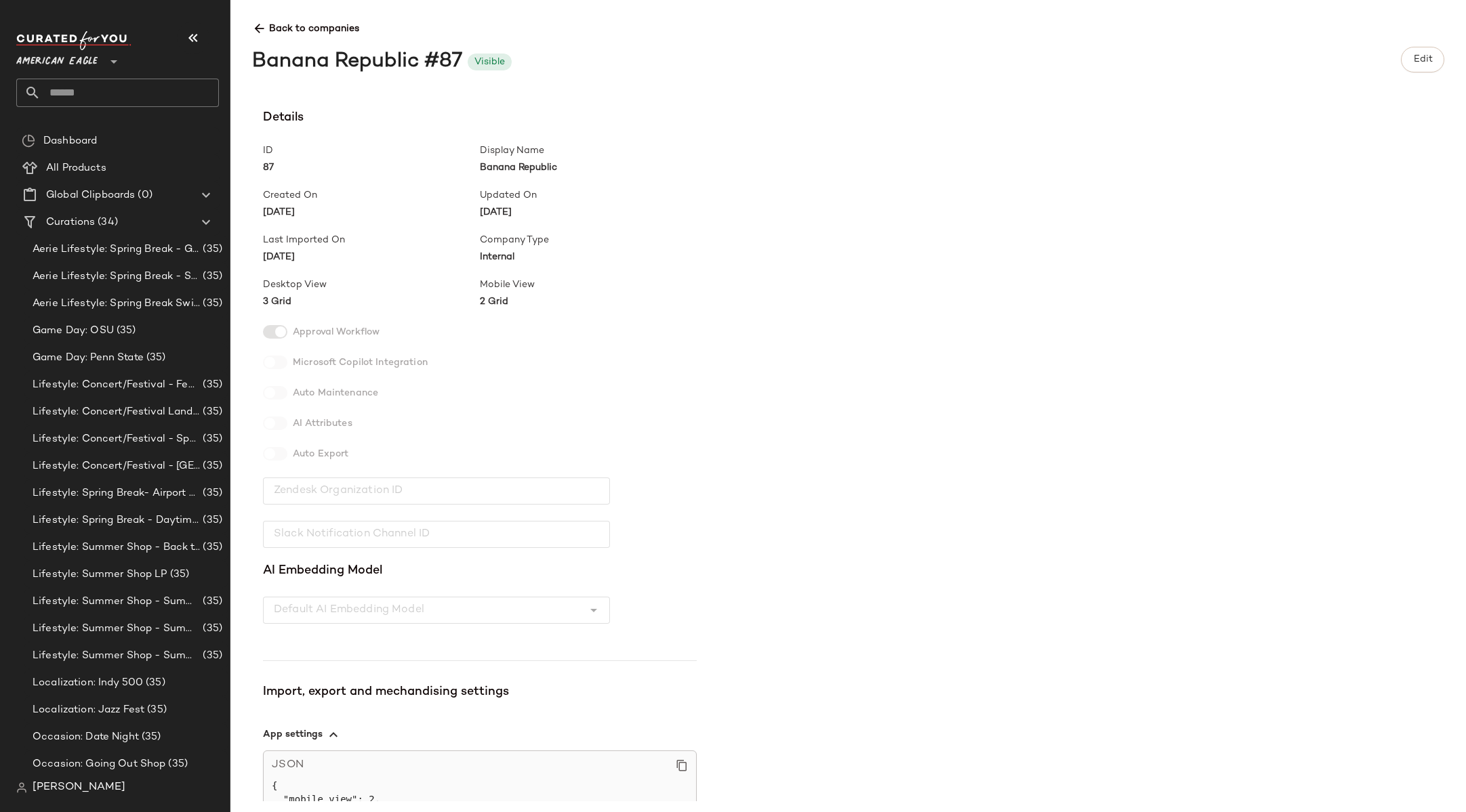
scroll to position [0, 0]
click at [1418, 64] on span "Edit" at bounding box center [1422, 60] width 20 height 11
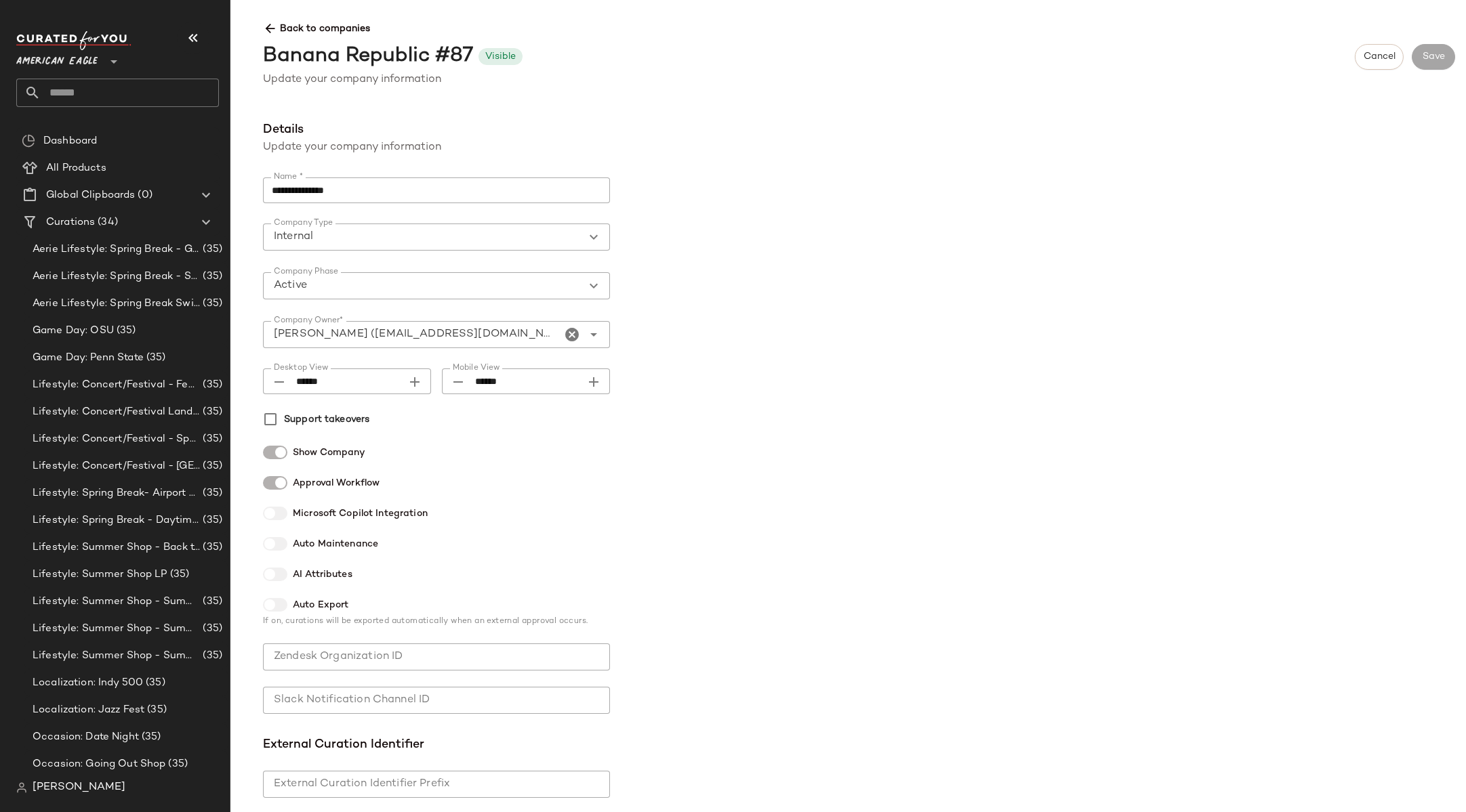
scroll to position [594, 0]
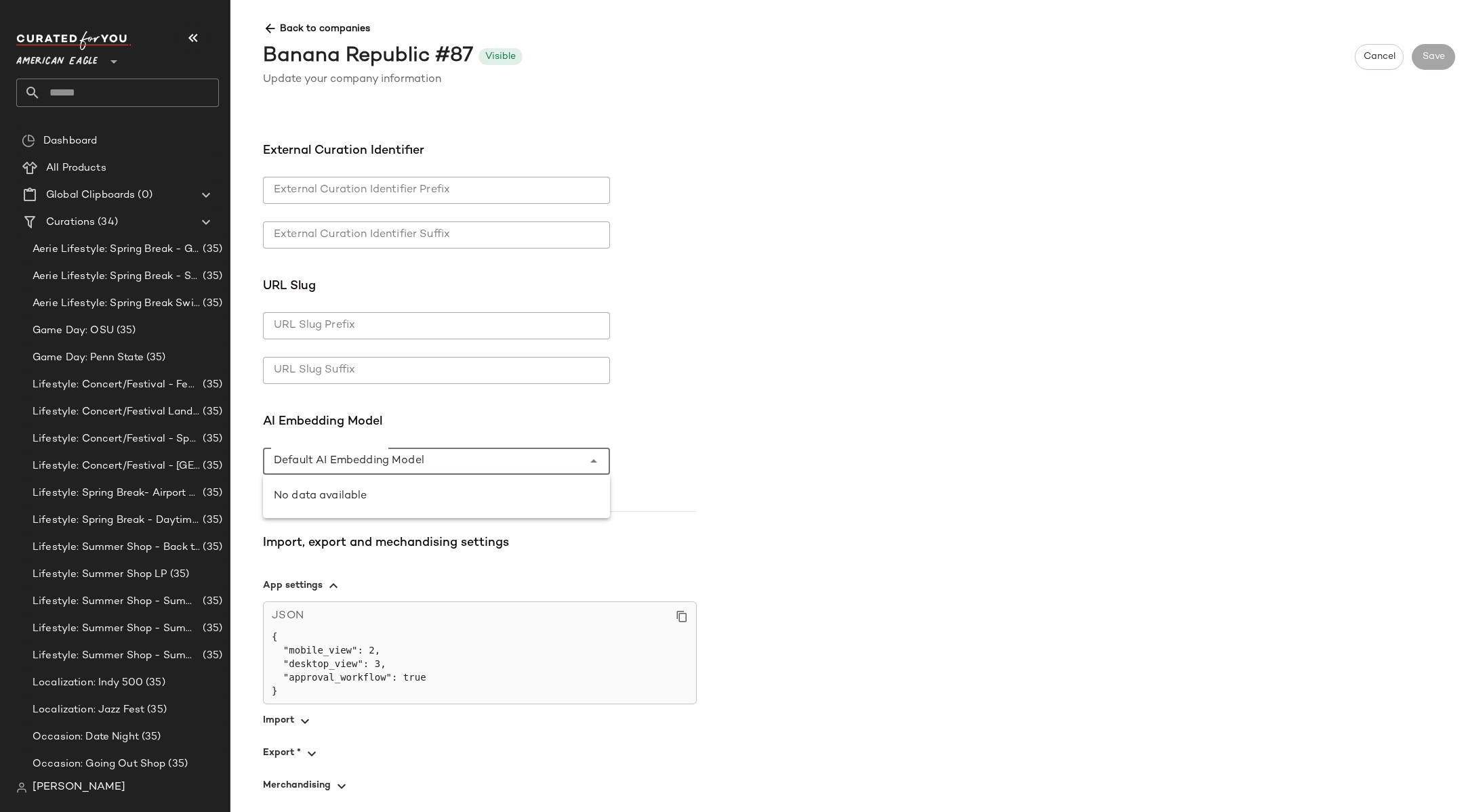
click at [390, 469] on div at bounding box center [423, 461] width 320 height 27
click at [376, 492] on div "No data available" at bounding box center [436, 496] width 325 height 16
click at [744, 377] on div "**********" at bounding box center [859, 461] width 1214 height 681
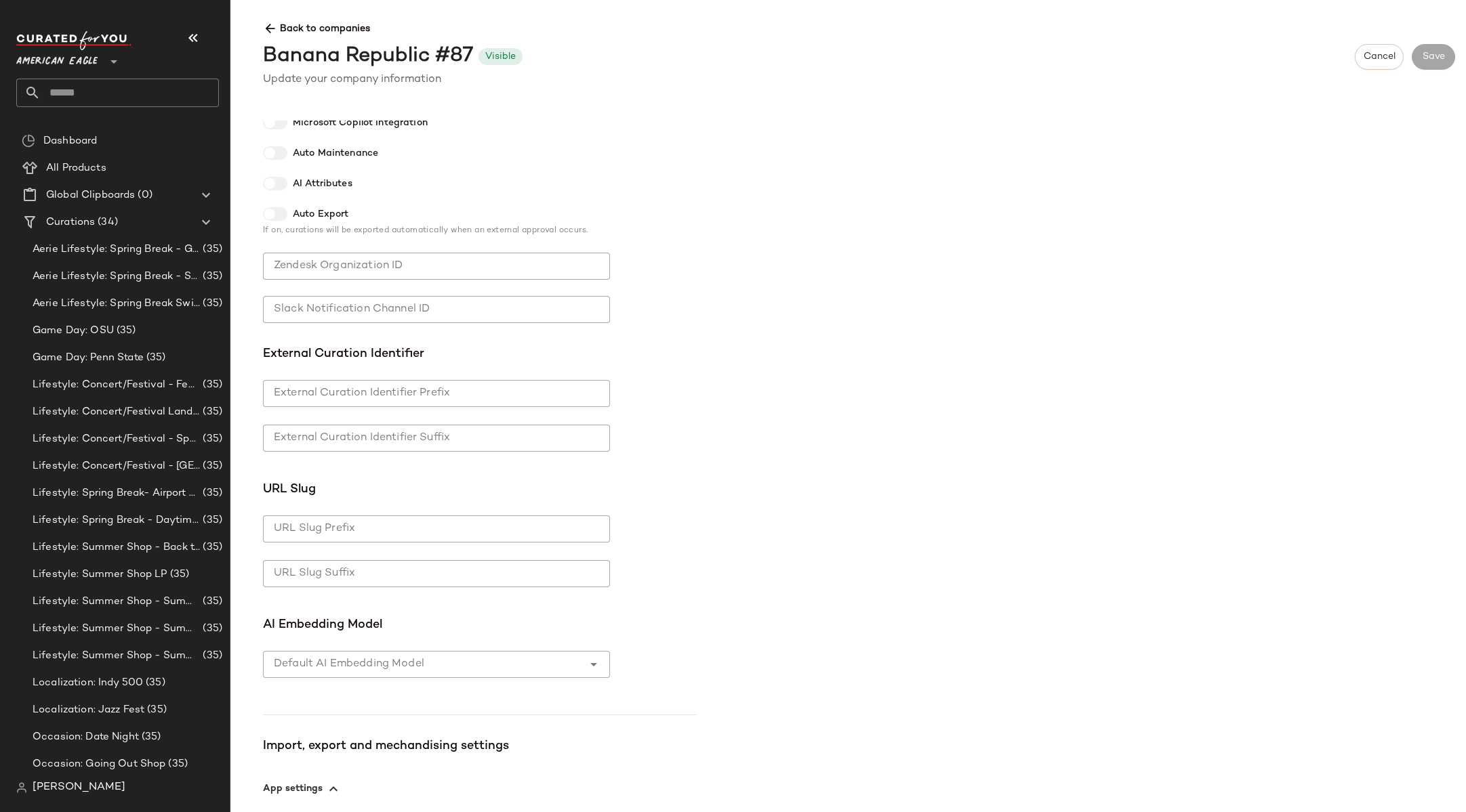
scroll to position [594, 0]
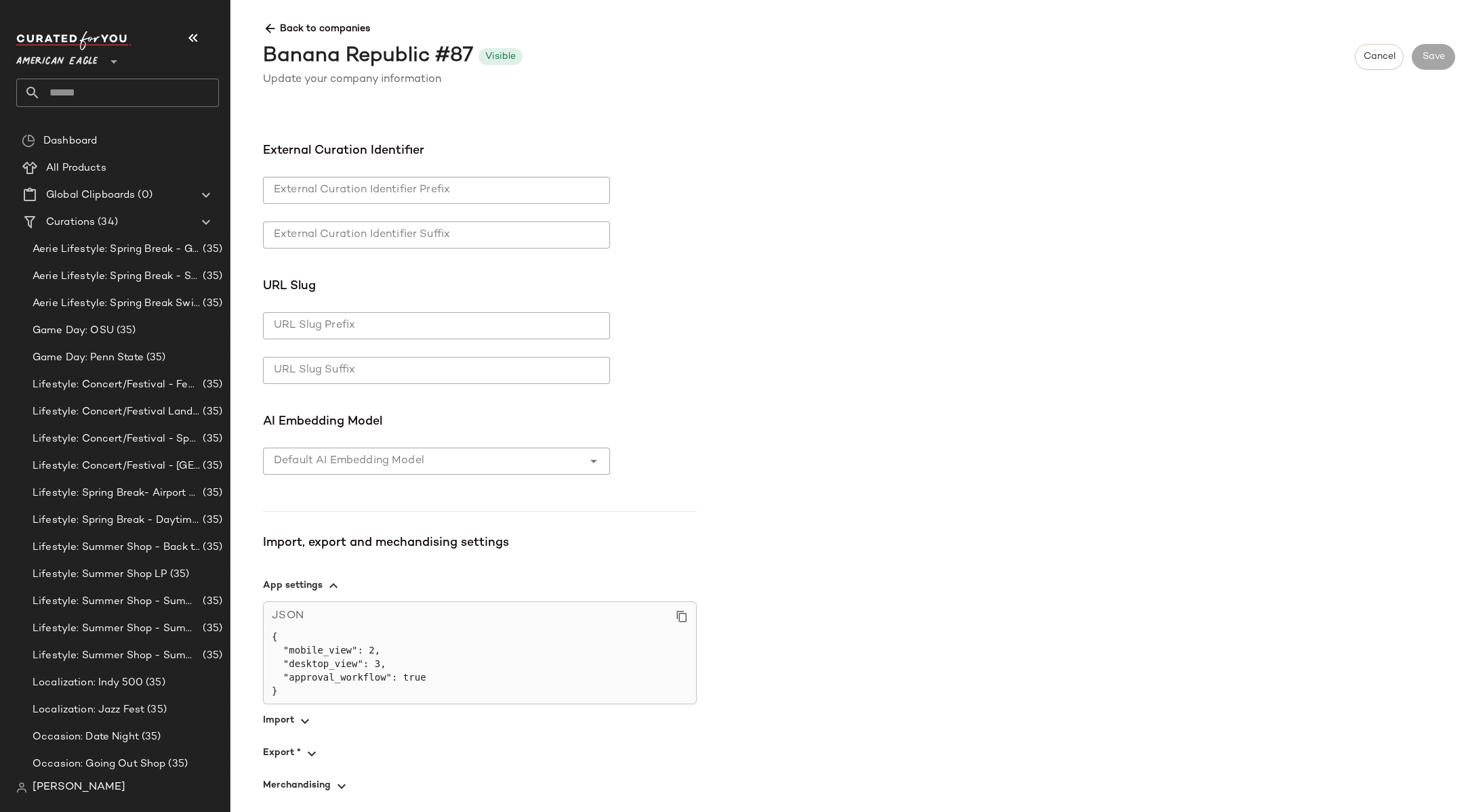
click at [412, 464] on div at bounding box center [423, 461] width 320 height 27
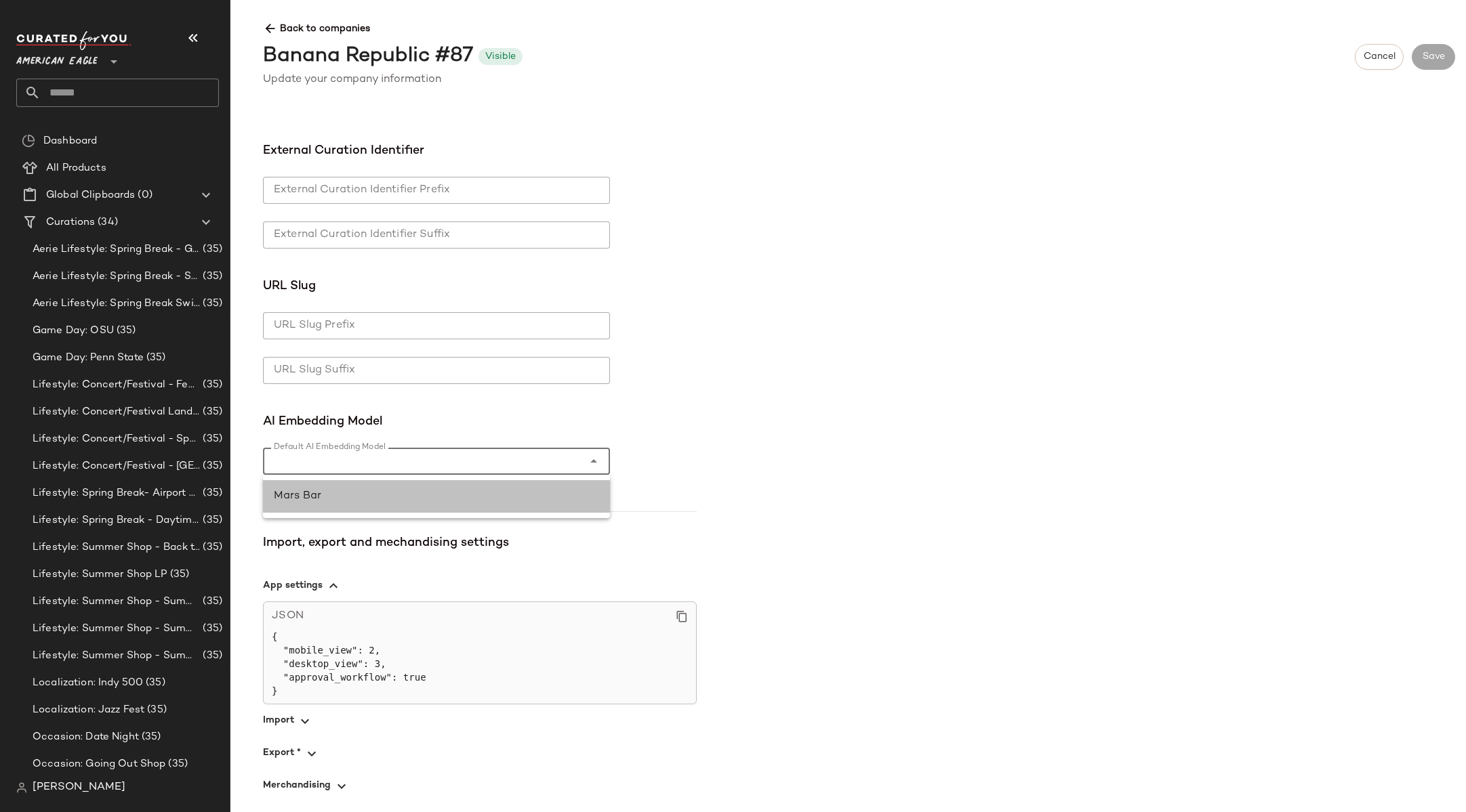
click at [395, 491] on div "Mars Bar" at bounding box center [436, 496] width 325 height 16
type input "*"
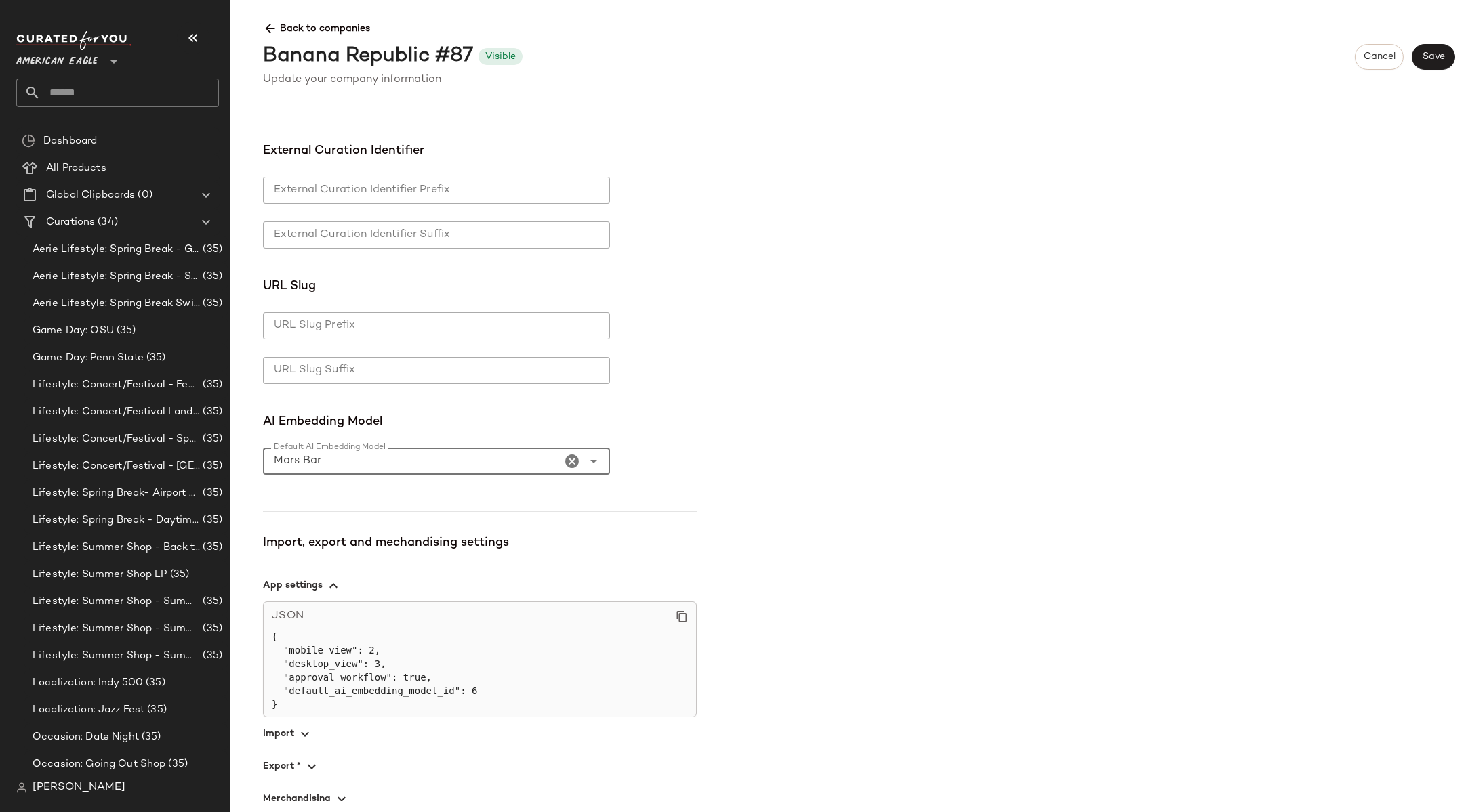
click at [922, 342] on div "**********" at bounding box center [859, 461] width 1214 height 681
click at [1448, 50] on button "Save" at bounding box center [1433, 57] width 43 height 26
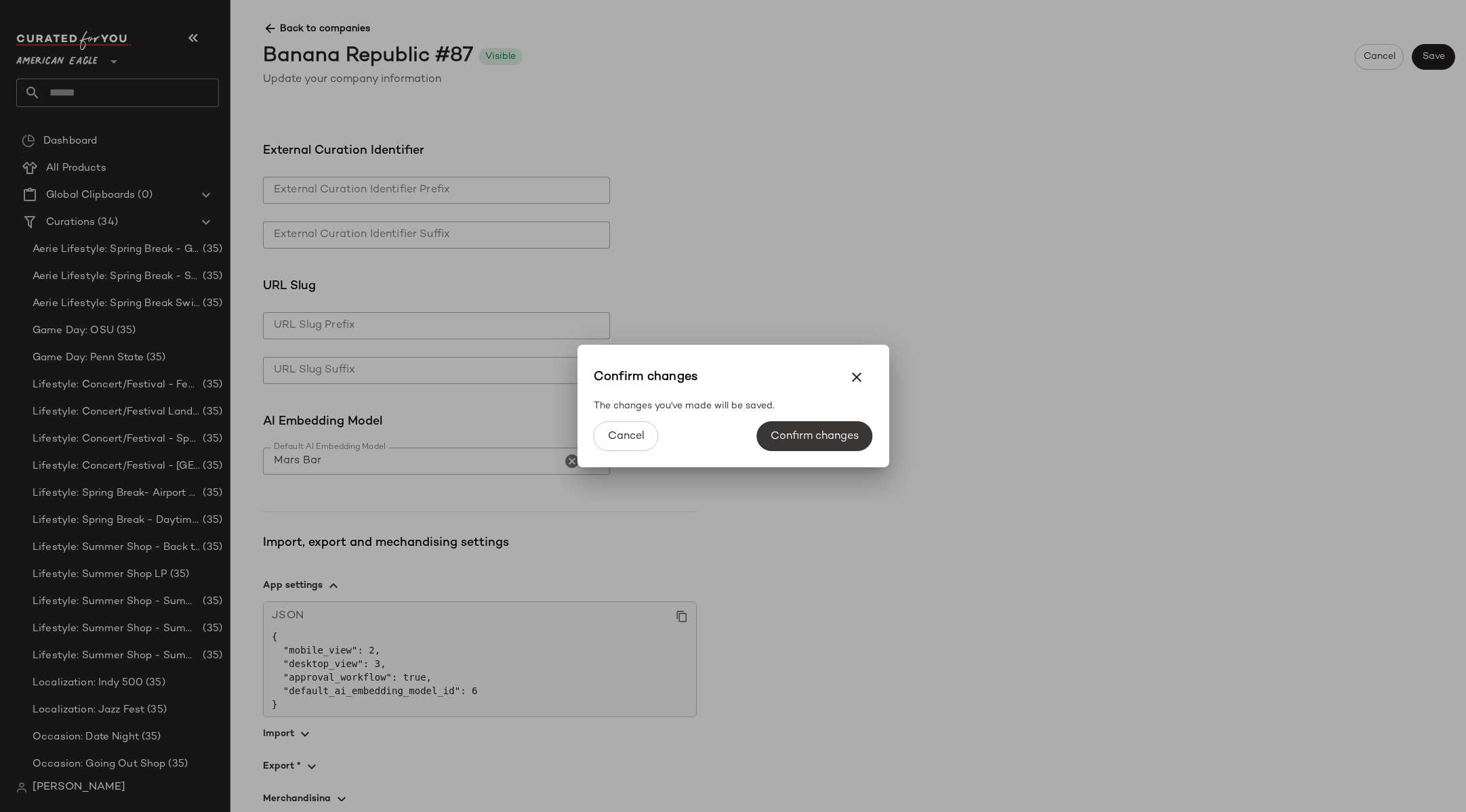
click at [801, 437] on span "Confirm changes" at bounding box center [814, 437] width 89 height 13
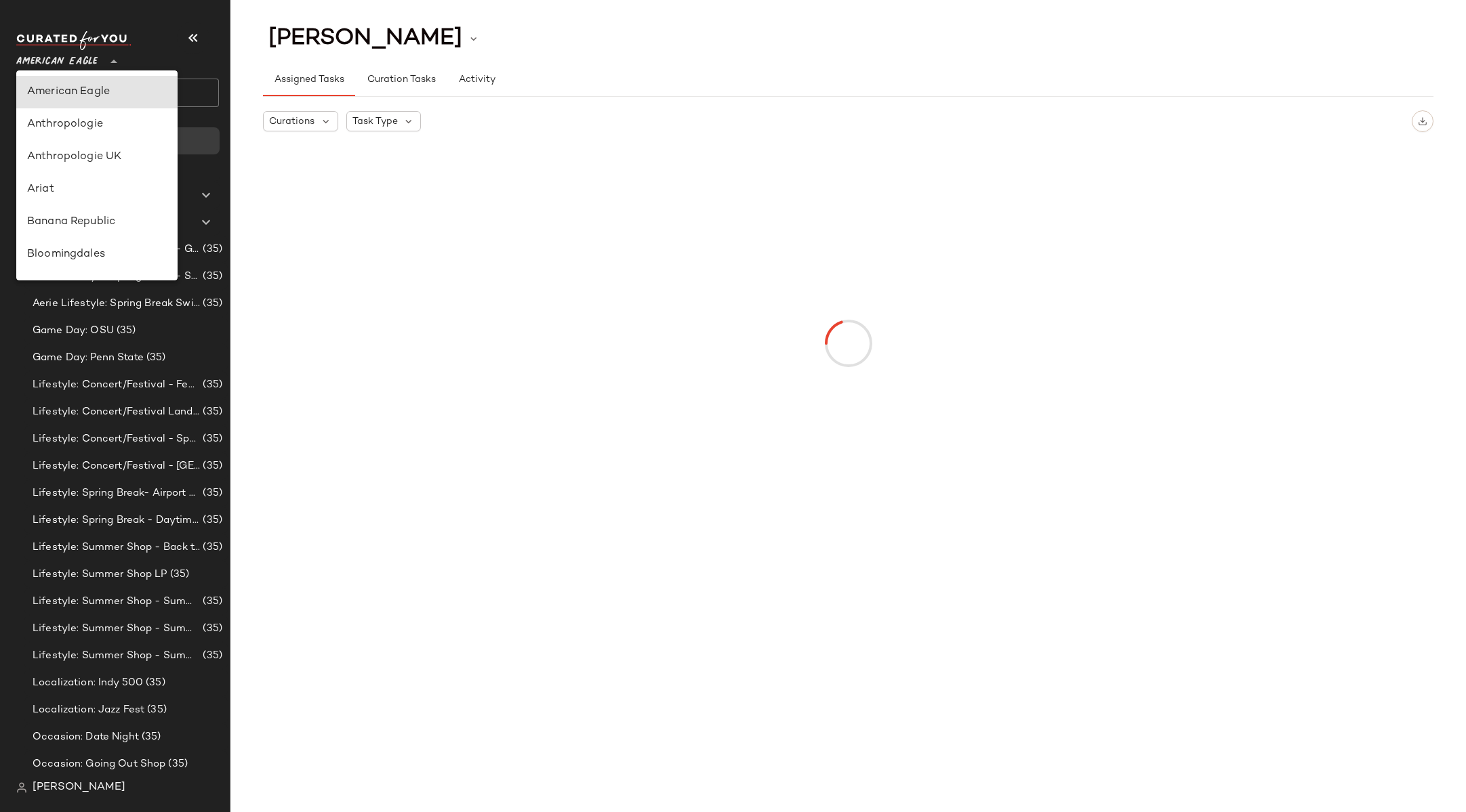
click at [71, 59] on span "American Eagle" at bounding box center [57, 58] width 82 height 24
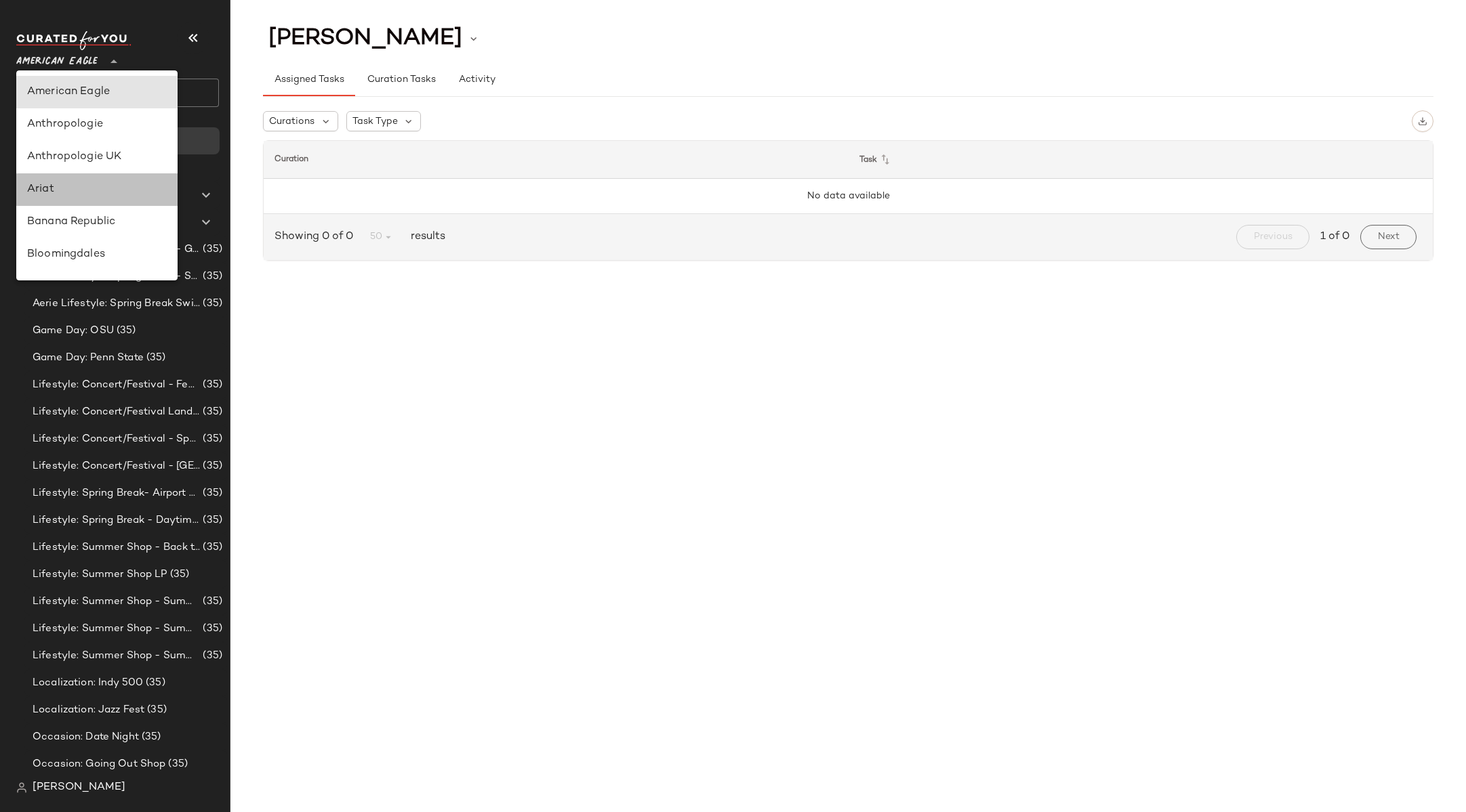
click at [53, 185] on div "Ariat" at bounding box center [97, 189] width 140 height 16
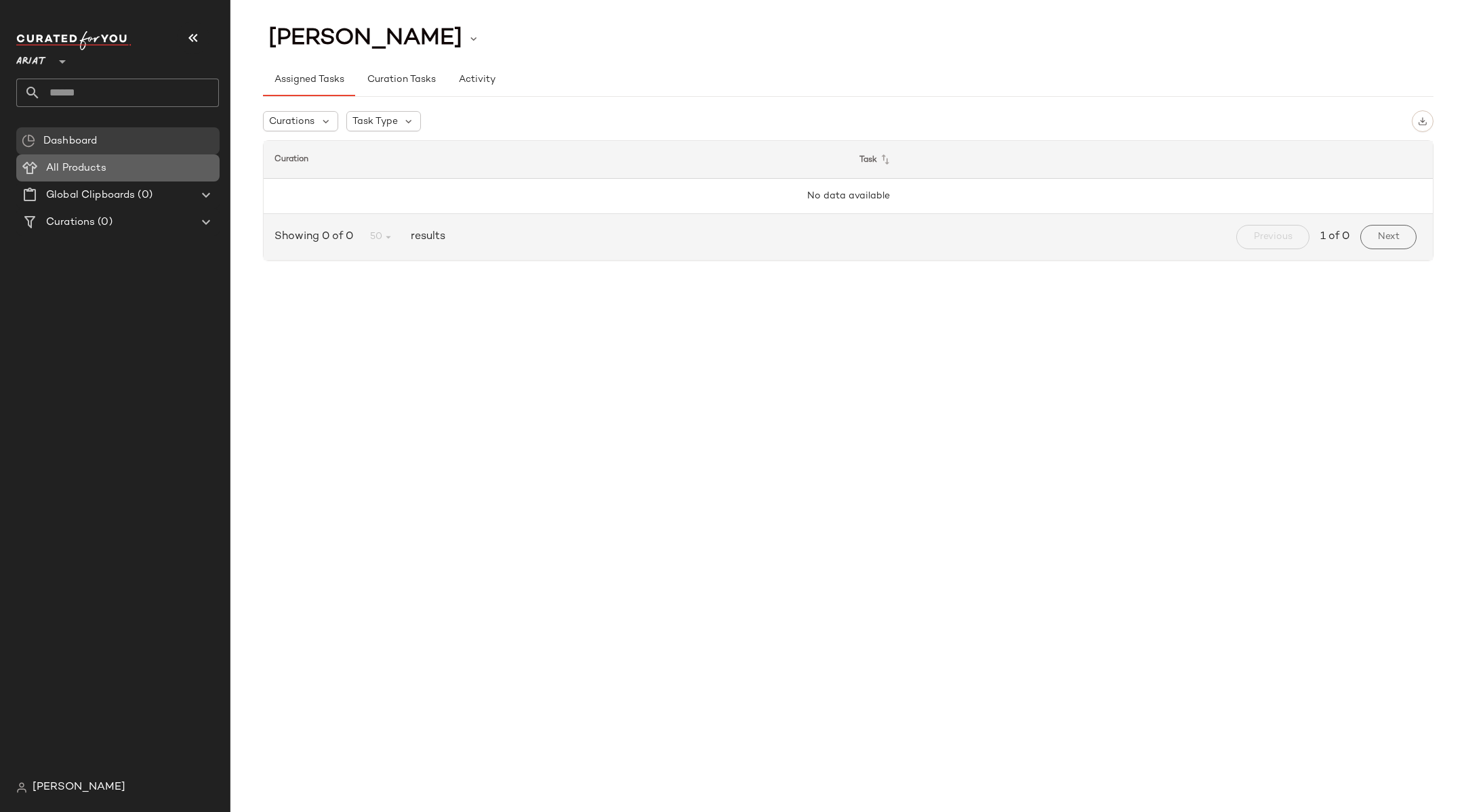
click at [147, 170] on div "All Products" at bounding box center [127, 168] width 172 height 16
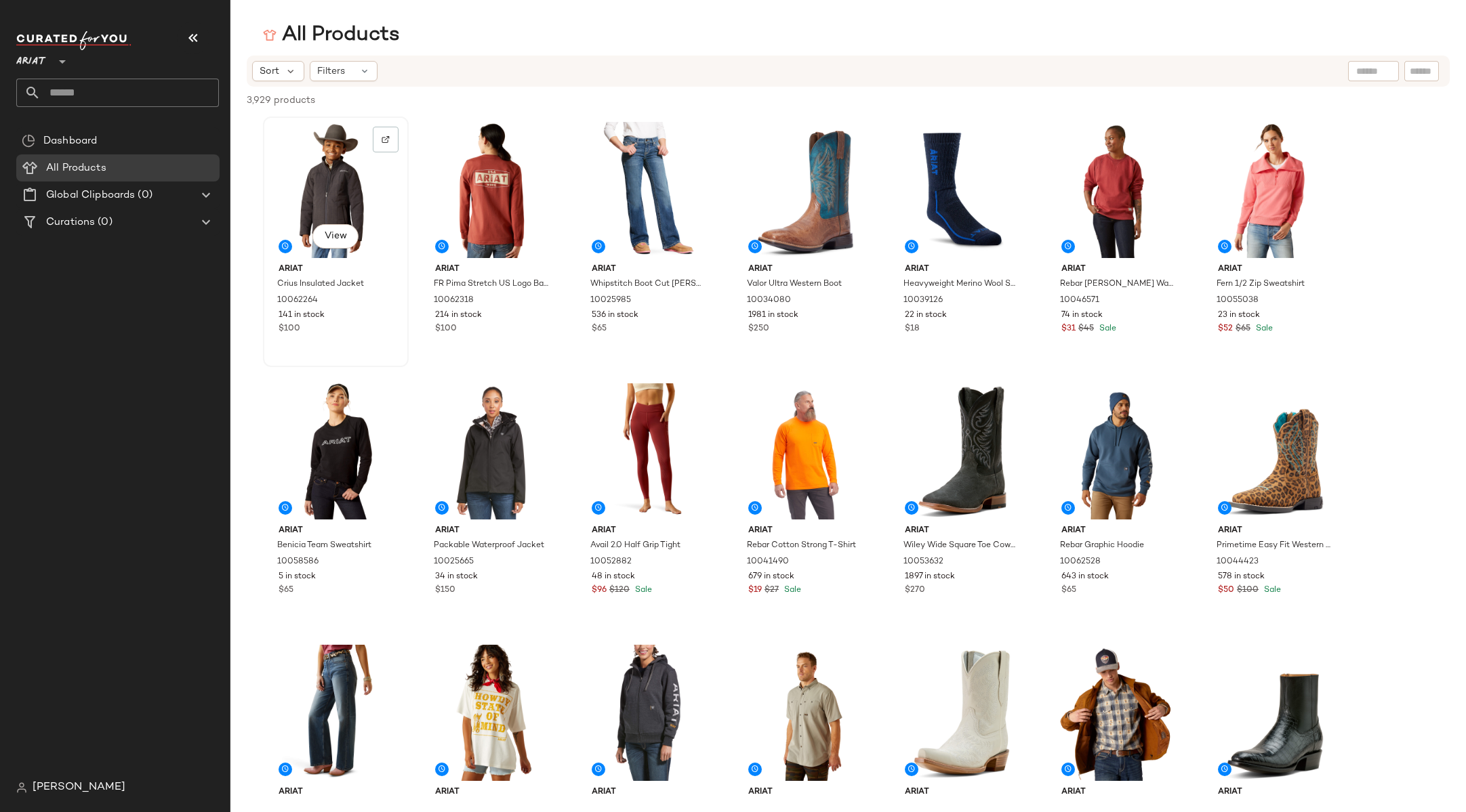
click at [328, 192] on div "View" at bounding box center [335, 189] width 136 height 137
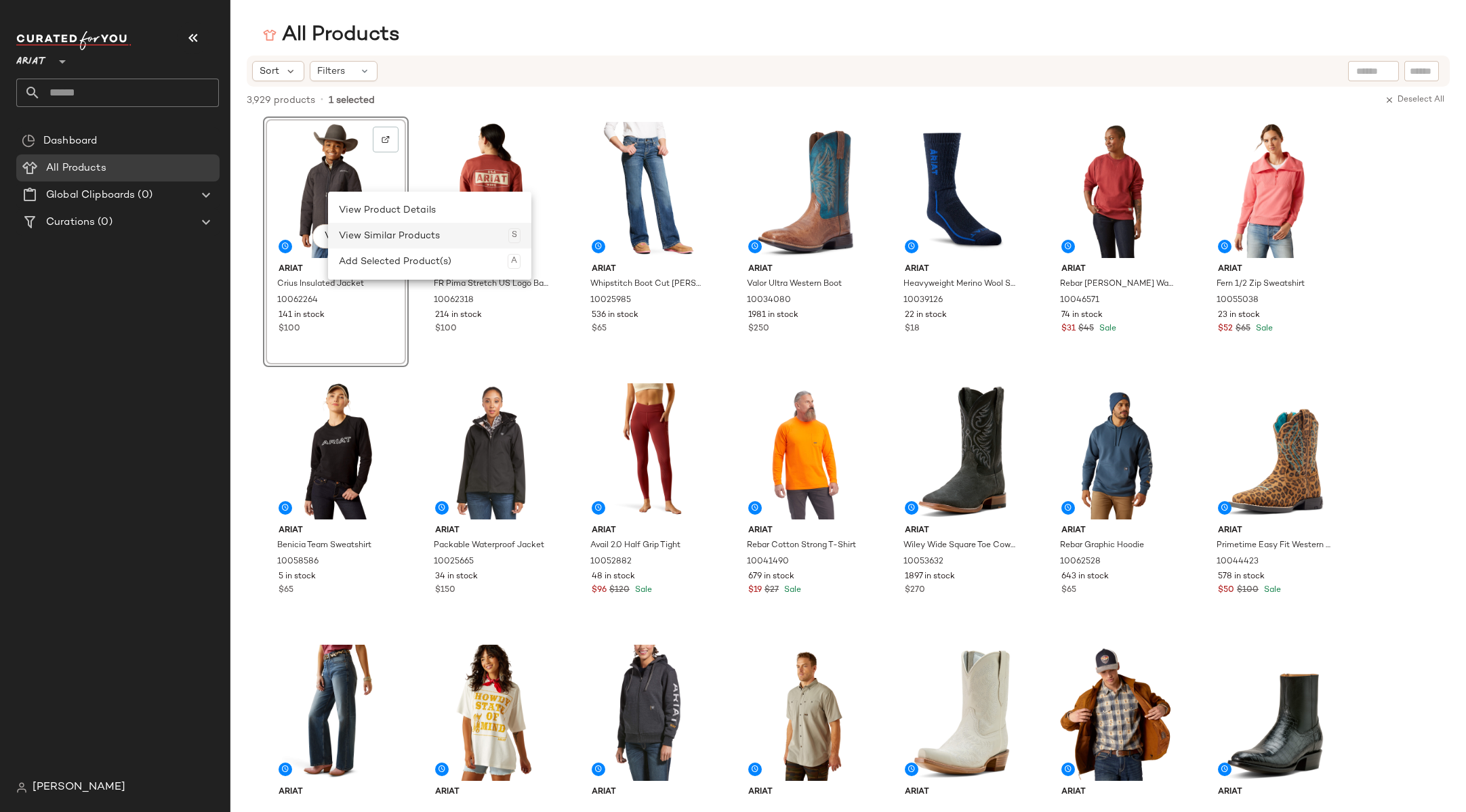
click at [351, 228] on div "View Similar Products S" at bounding box center [429, 236] width 181 height 26
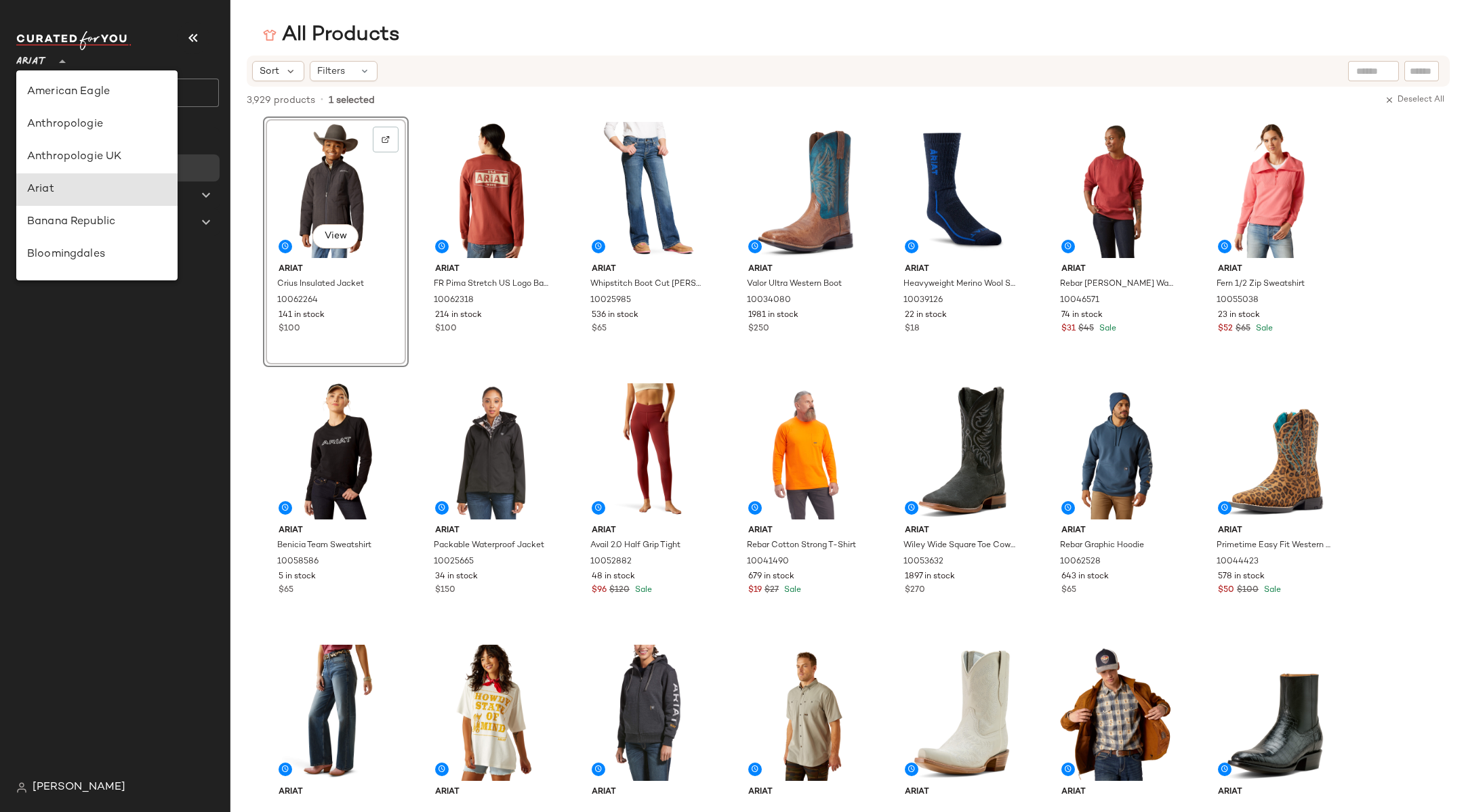
click at [47, 60] on div "Ariat **" at bounding box center [34, 53] width 35 height 34
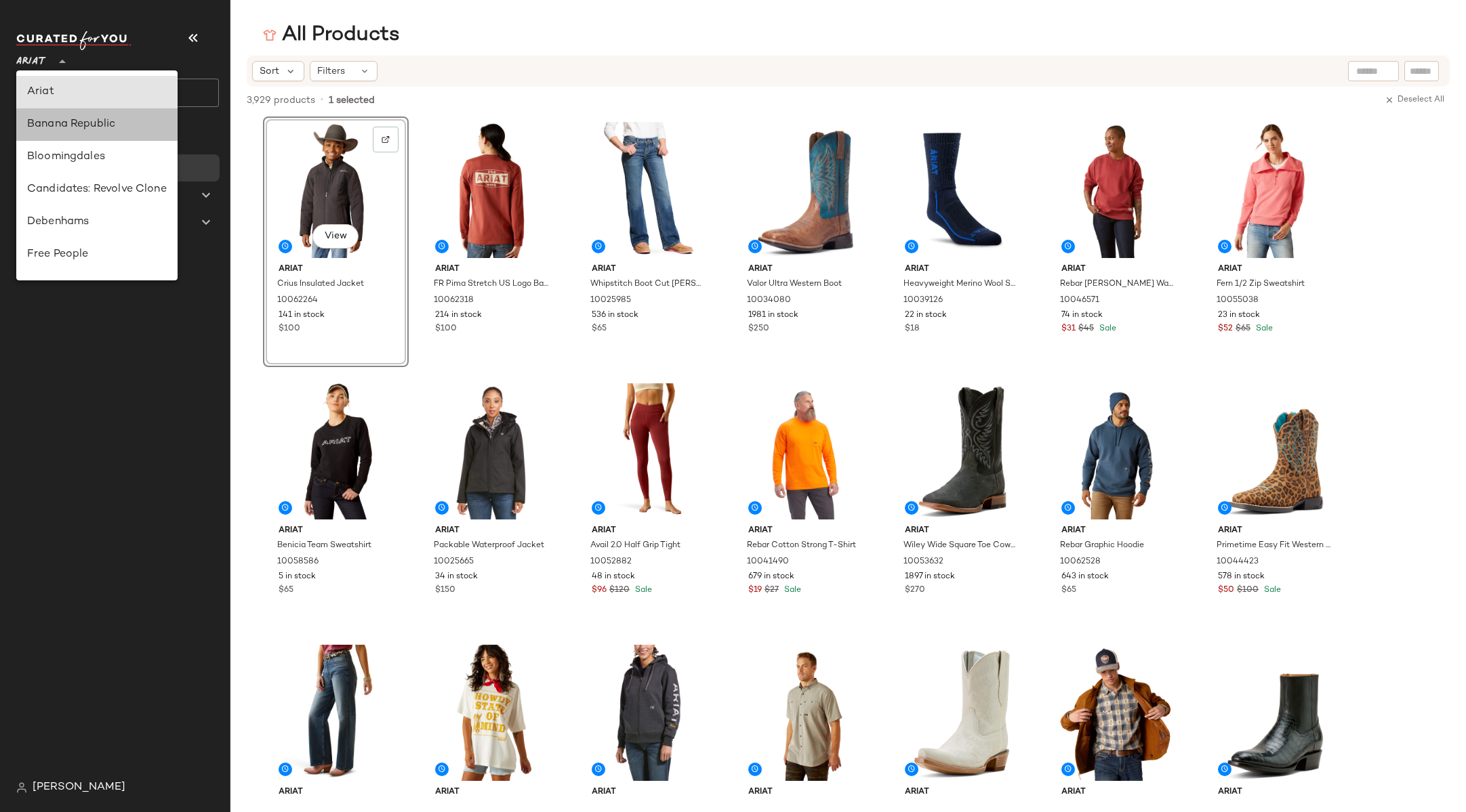
click at [57, 792] on div "Banana Republic" at bounding box center [97, 807] width 161 height 32
type input "**"
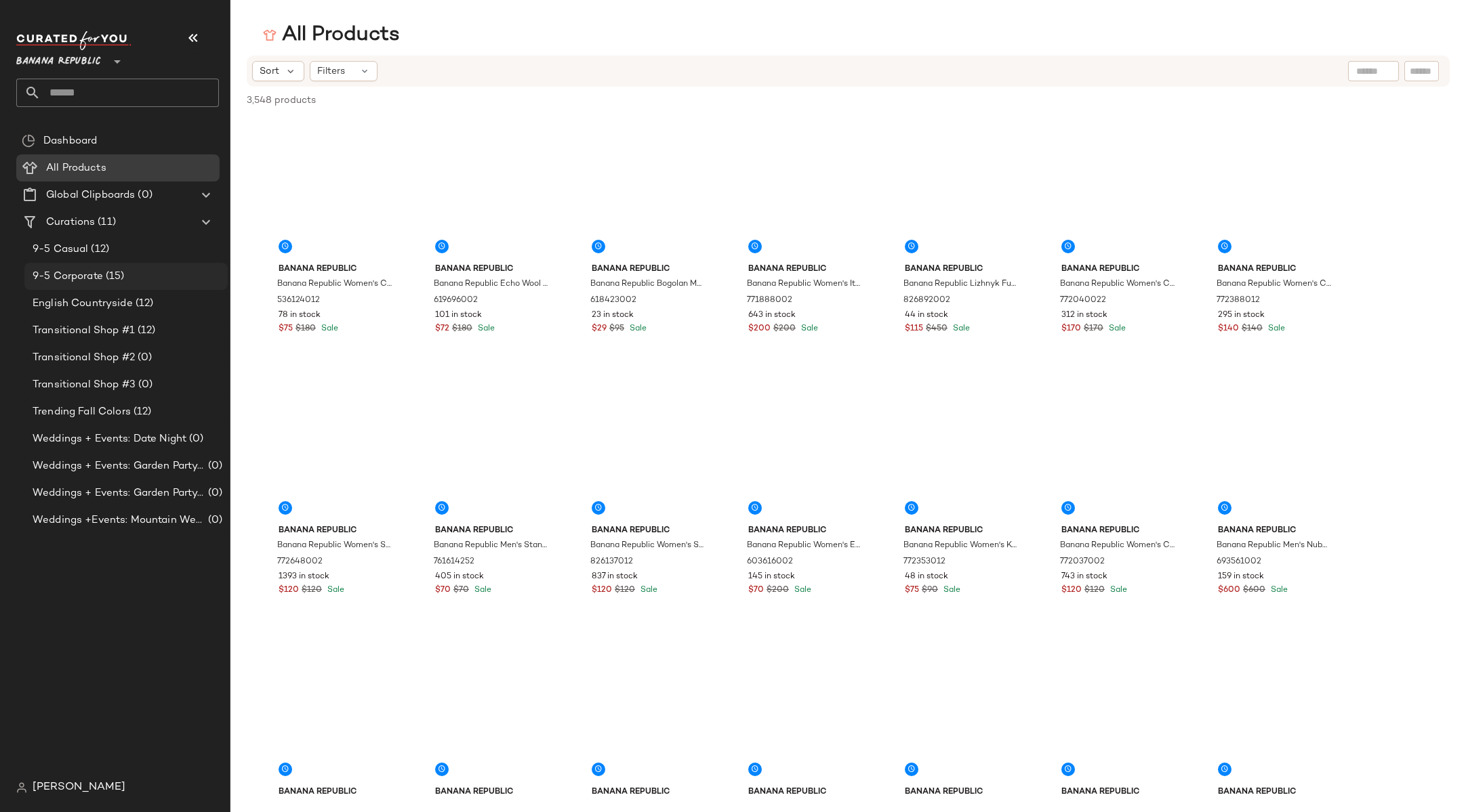
click at [131, 283] on div "9-5 Corporate (15)" at bounding box center [125, 276] width 194 height 16
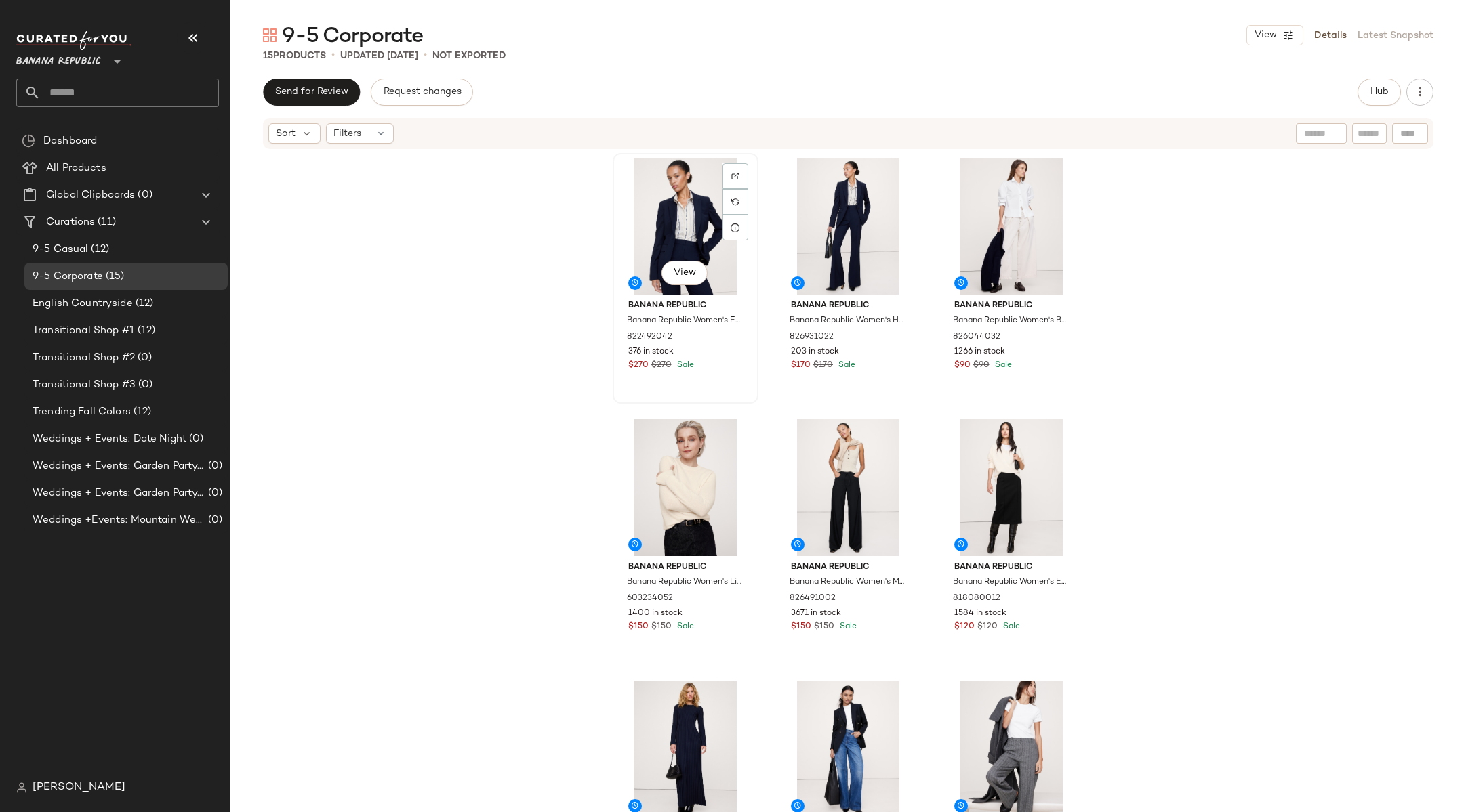
click at [683, 202] on div "View" at bounding box center [685, 226] width 136 height 137
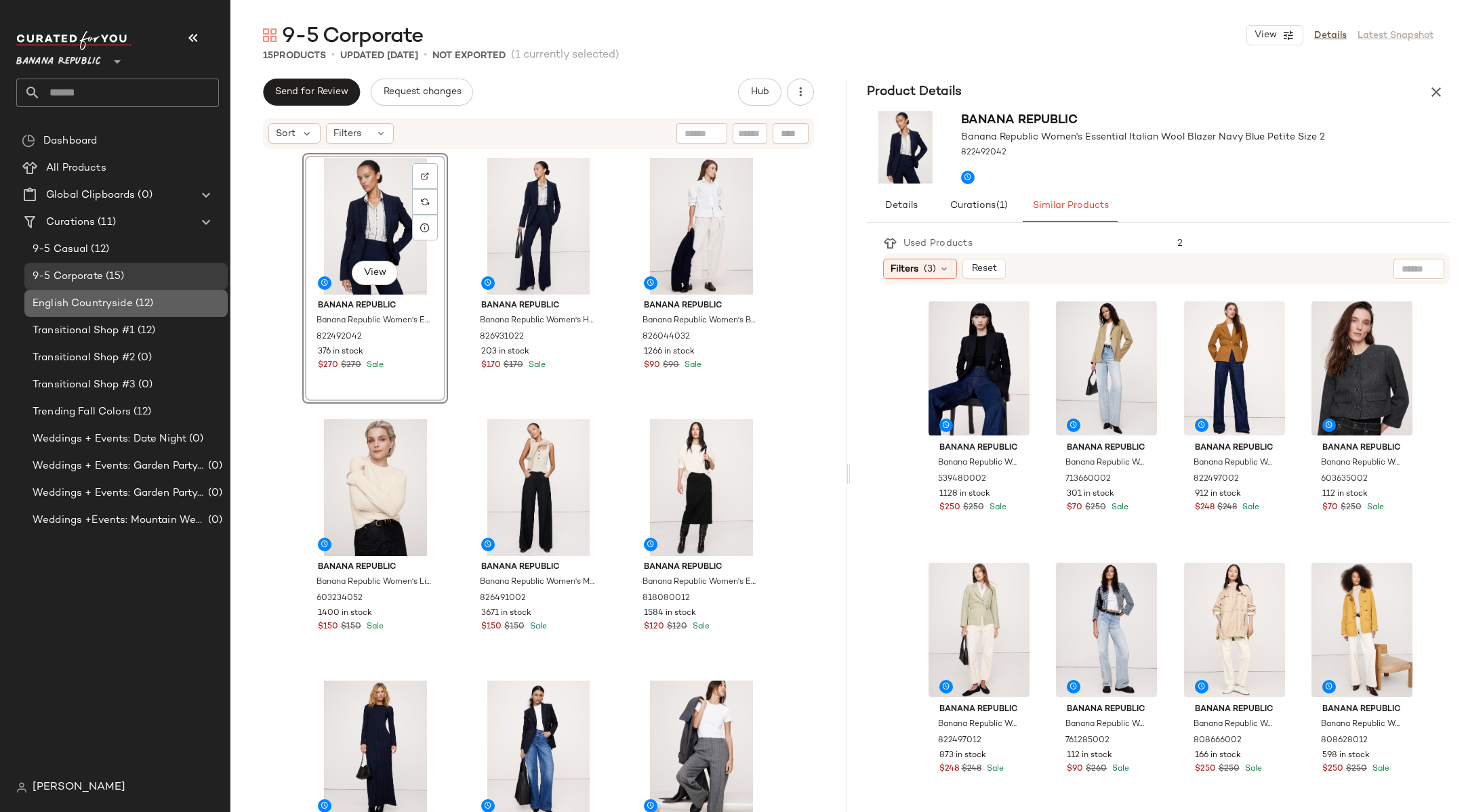
click at [115, 305] on span "English Countryside" at bounding box center [82, 304] width 101 height 16
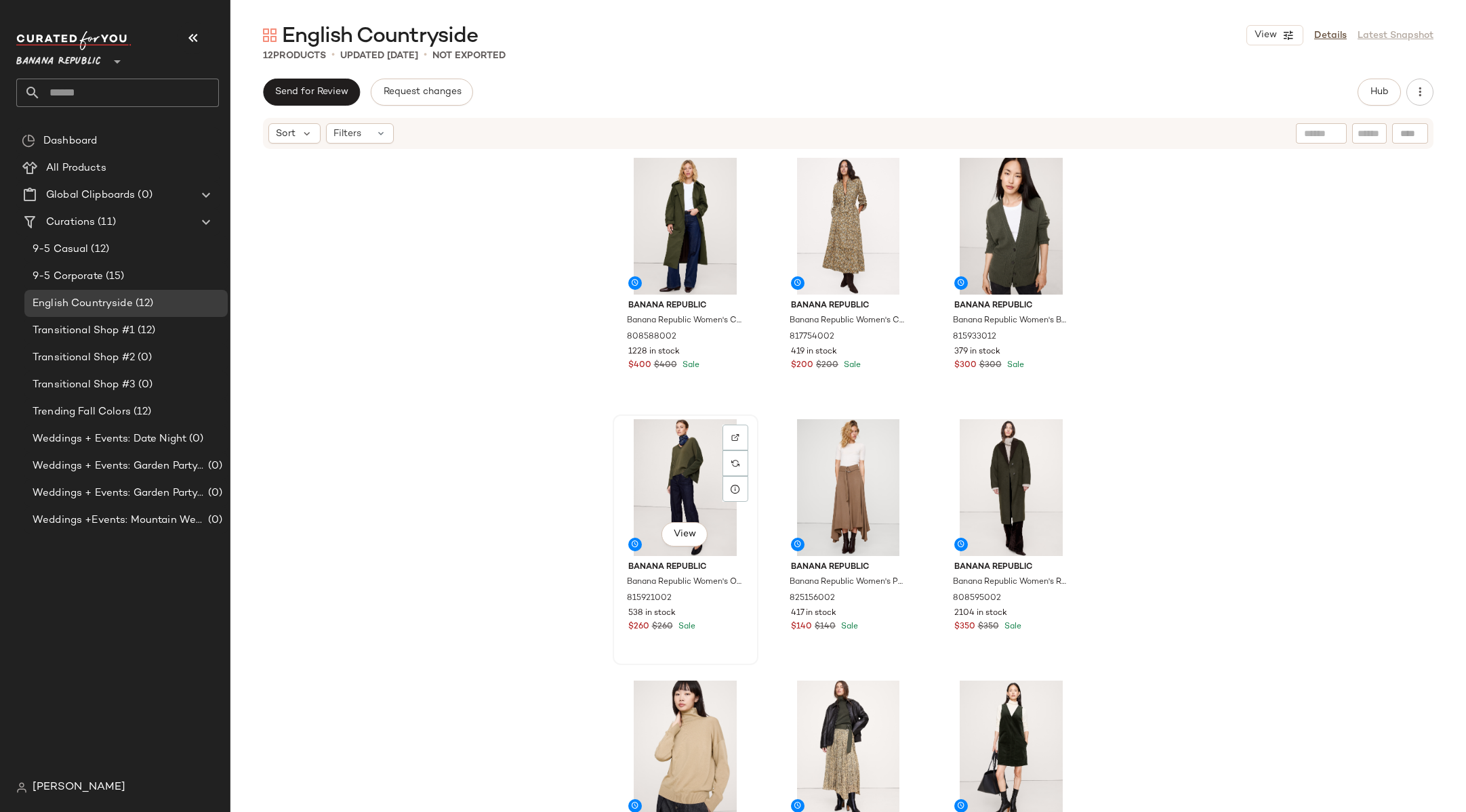
click at [677, 484] on div "View" at bounding box center [685, 488] width 136 height 137
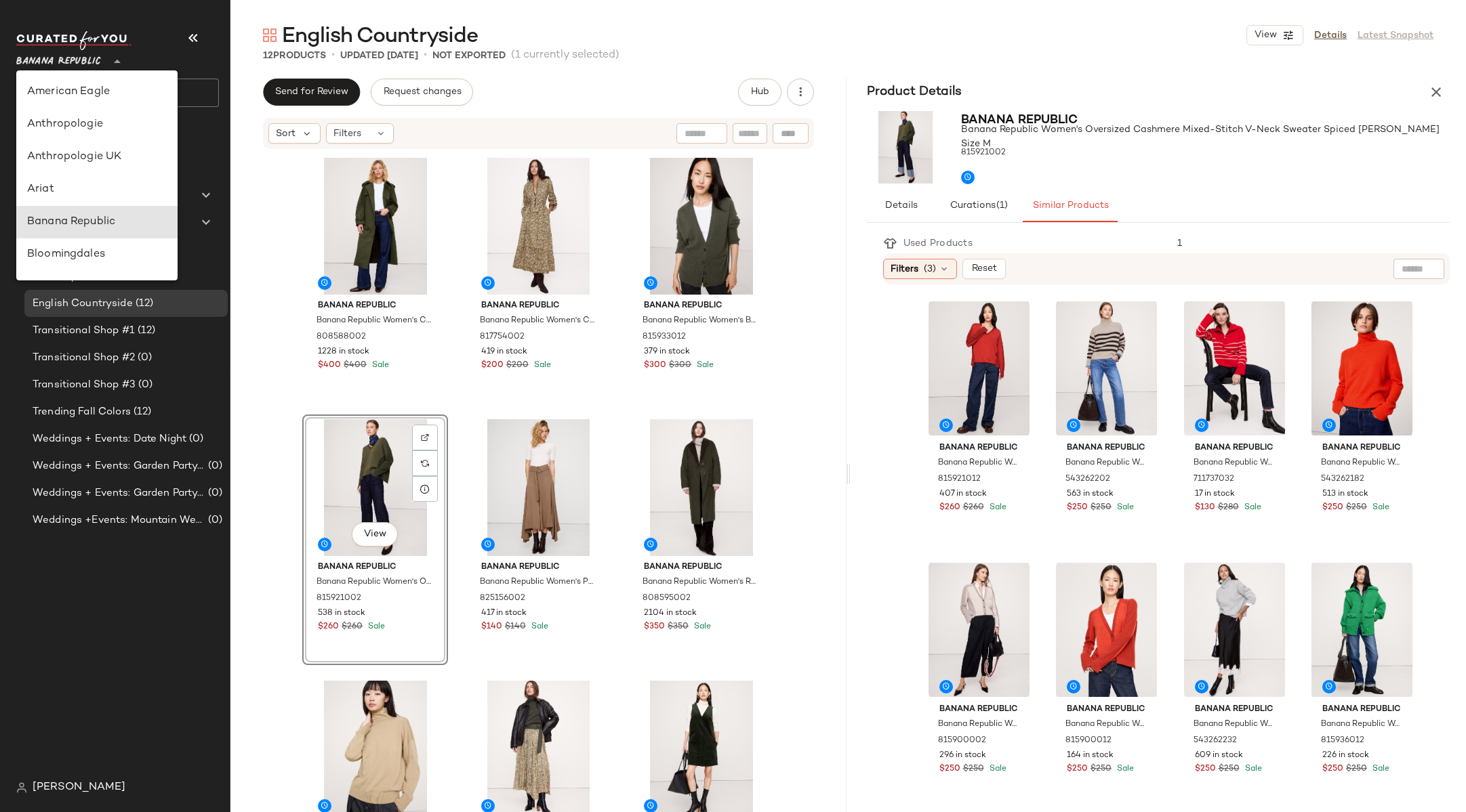
scroll to position [130, 0]
click at [79, 61] on span "Banana Republic" at bounding box center [59, 58] width 85 height 24
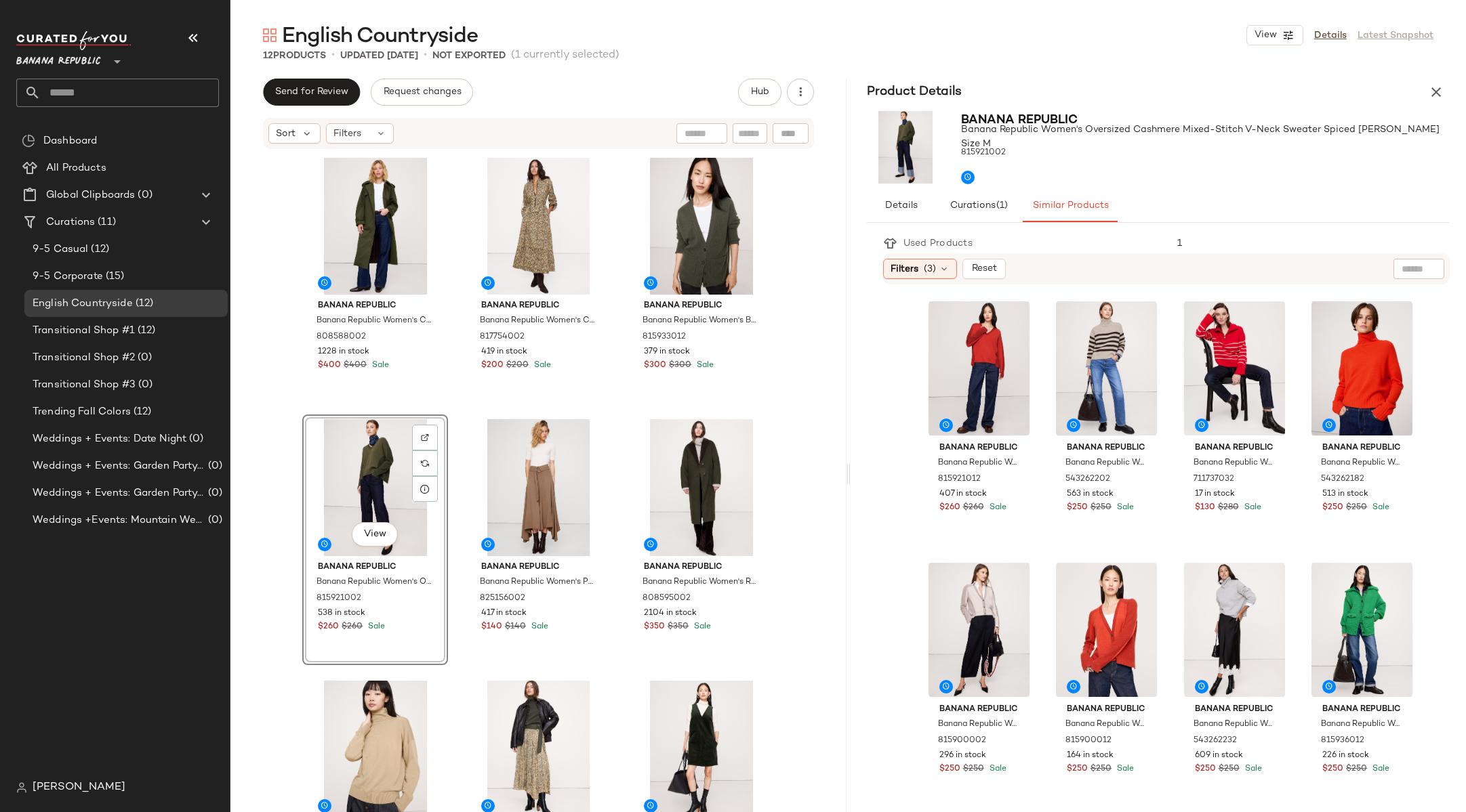
click at [61, 783] on span "[PERSON_NAME]" at bounding box center [79, 788] width 93 height 16
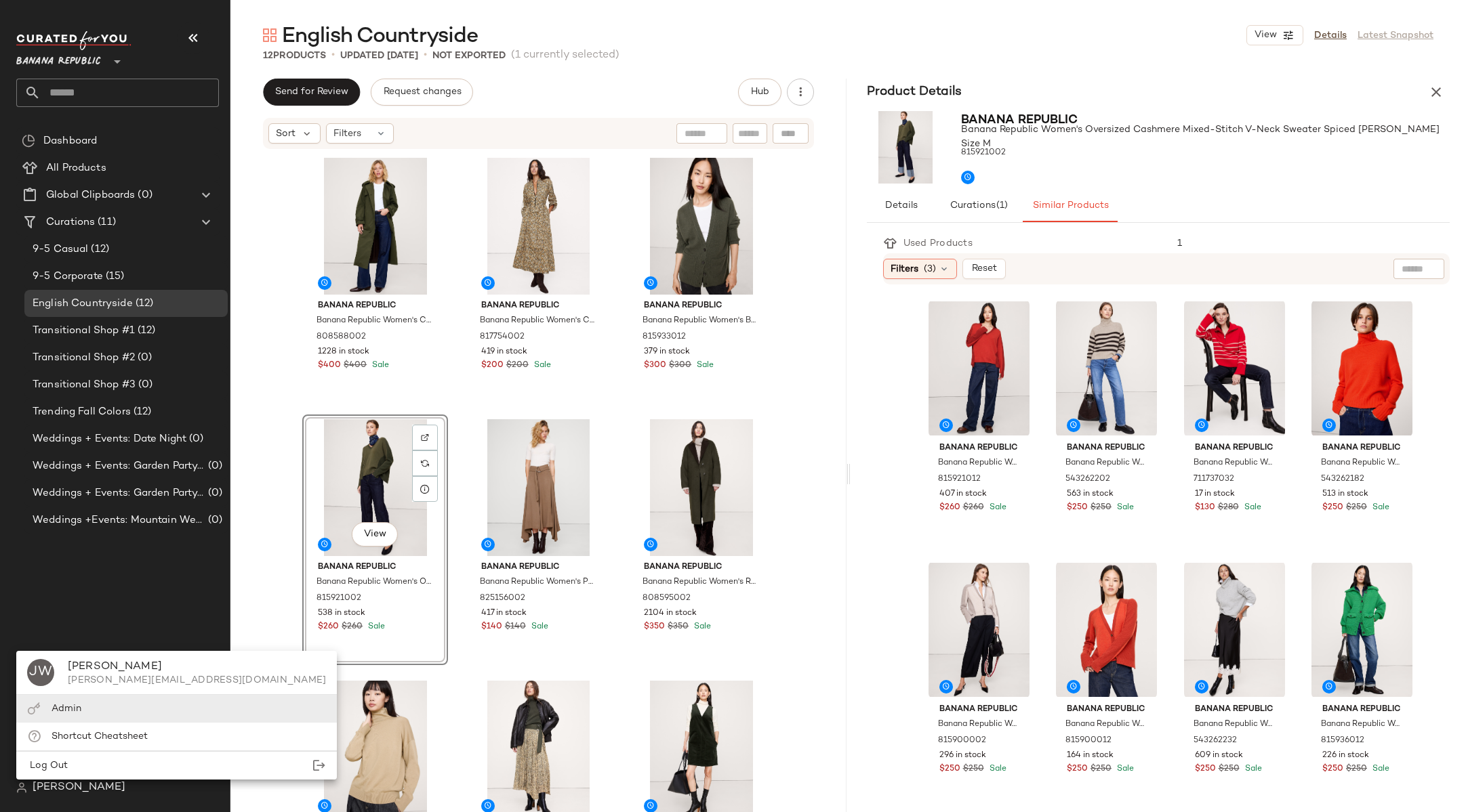
click at [64, 722] on div "Admin" at bounding box center [177, 736] width 321 height 27
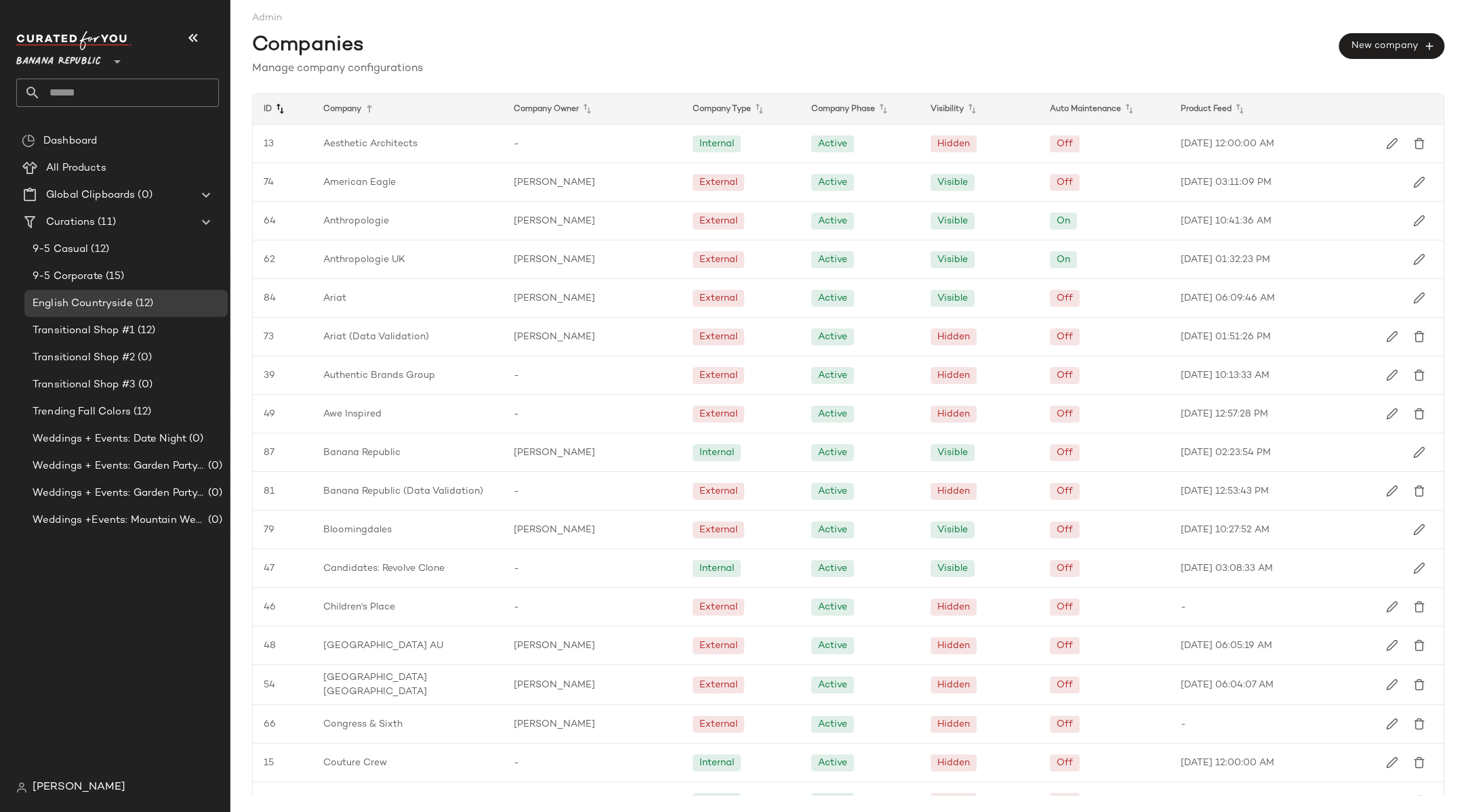
click at [274, 104] on icon at bounding box center [280, 109] width 16 height 16
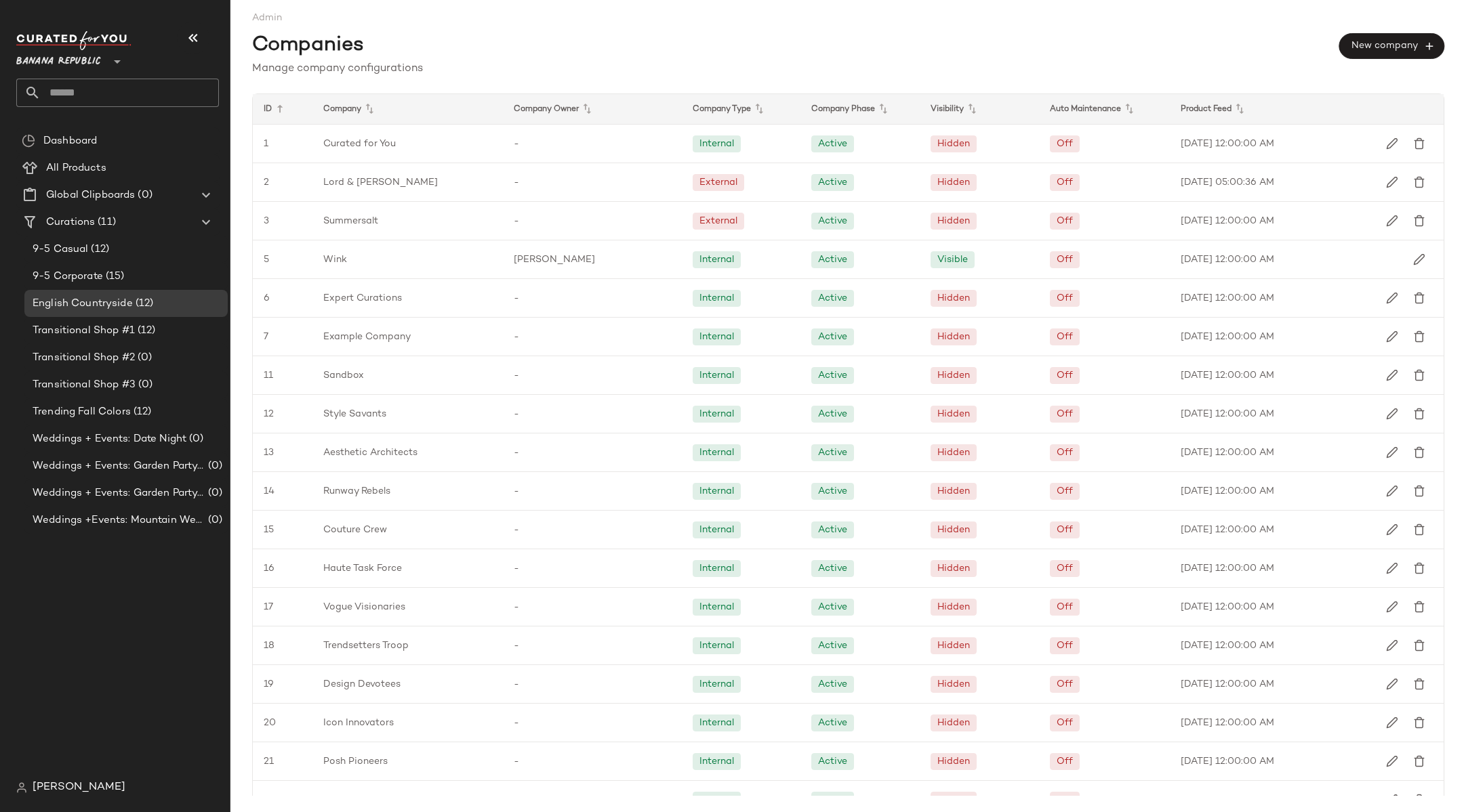
click at [274, 104] on icon at bounding box center [280, 109] width 16 height 16
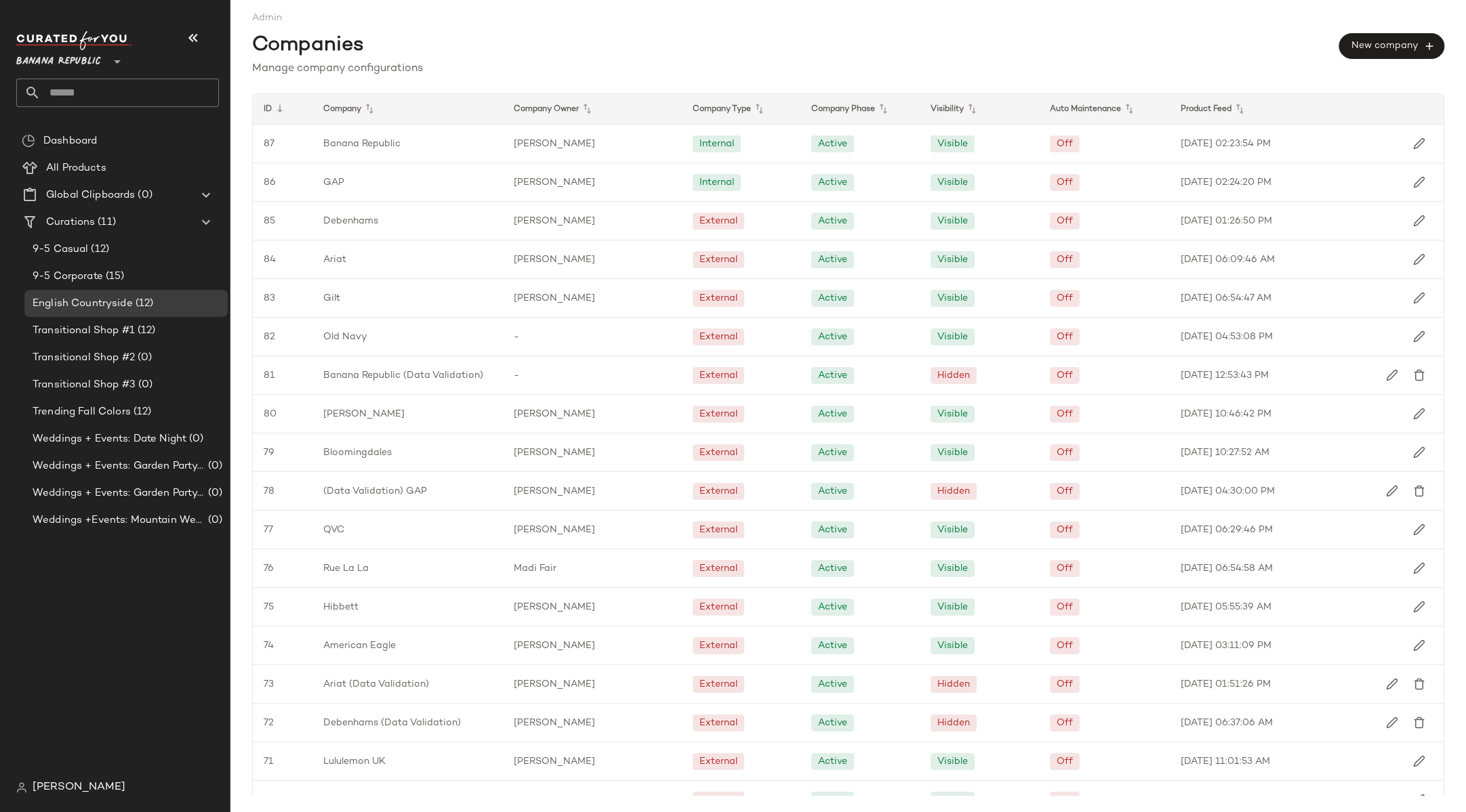
click at [274, 104] on icon at bounding box center [280, 109] width 16 height 16
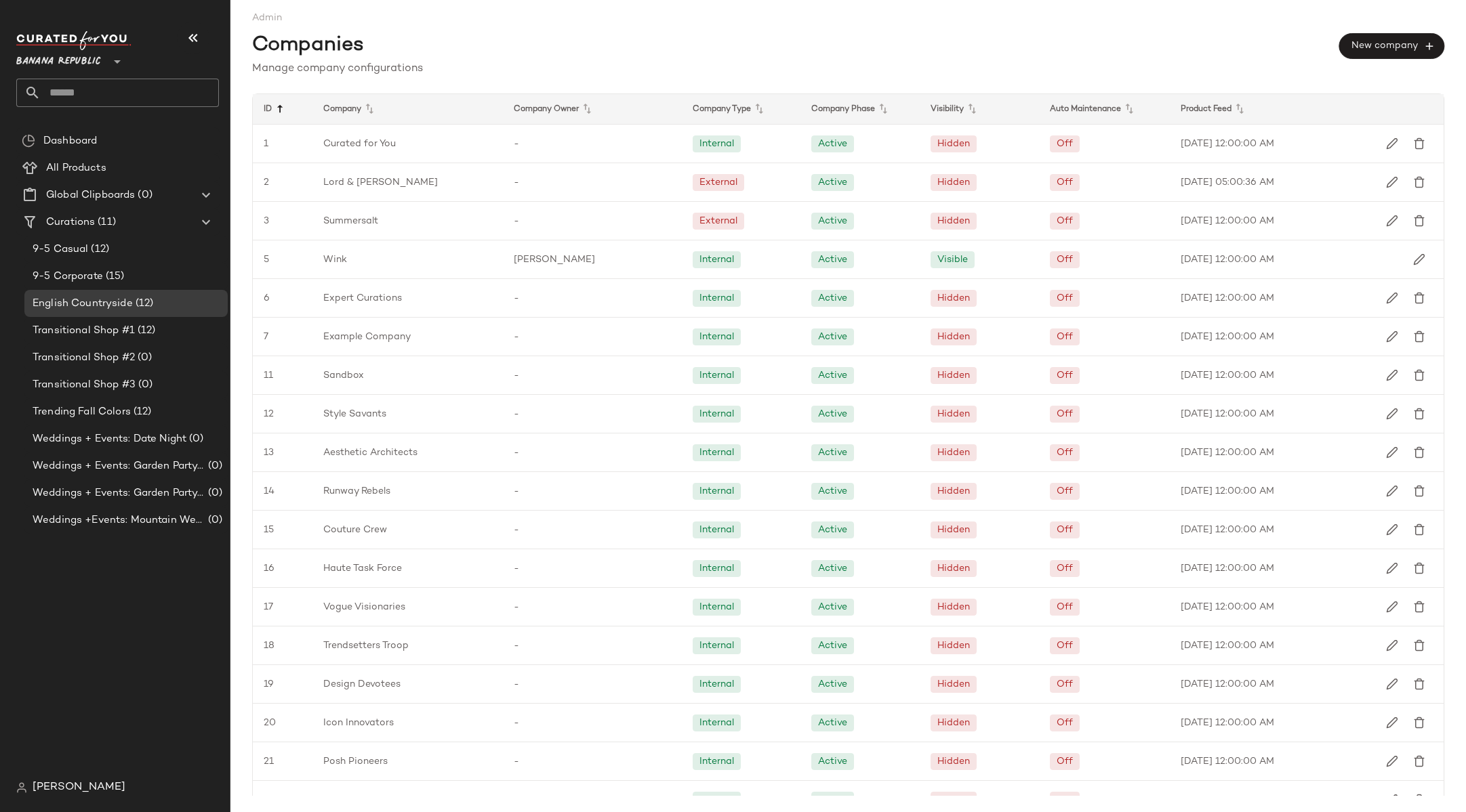
click at [279, 106] on icon at bounding box center [280, 109] width 16 height 16
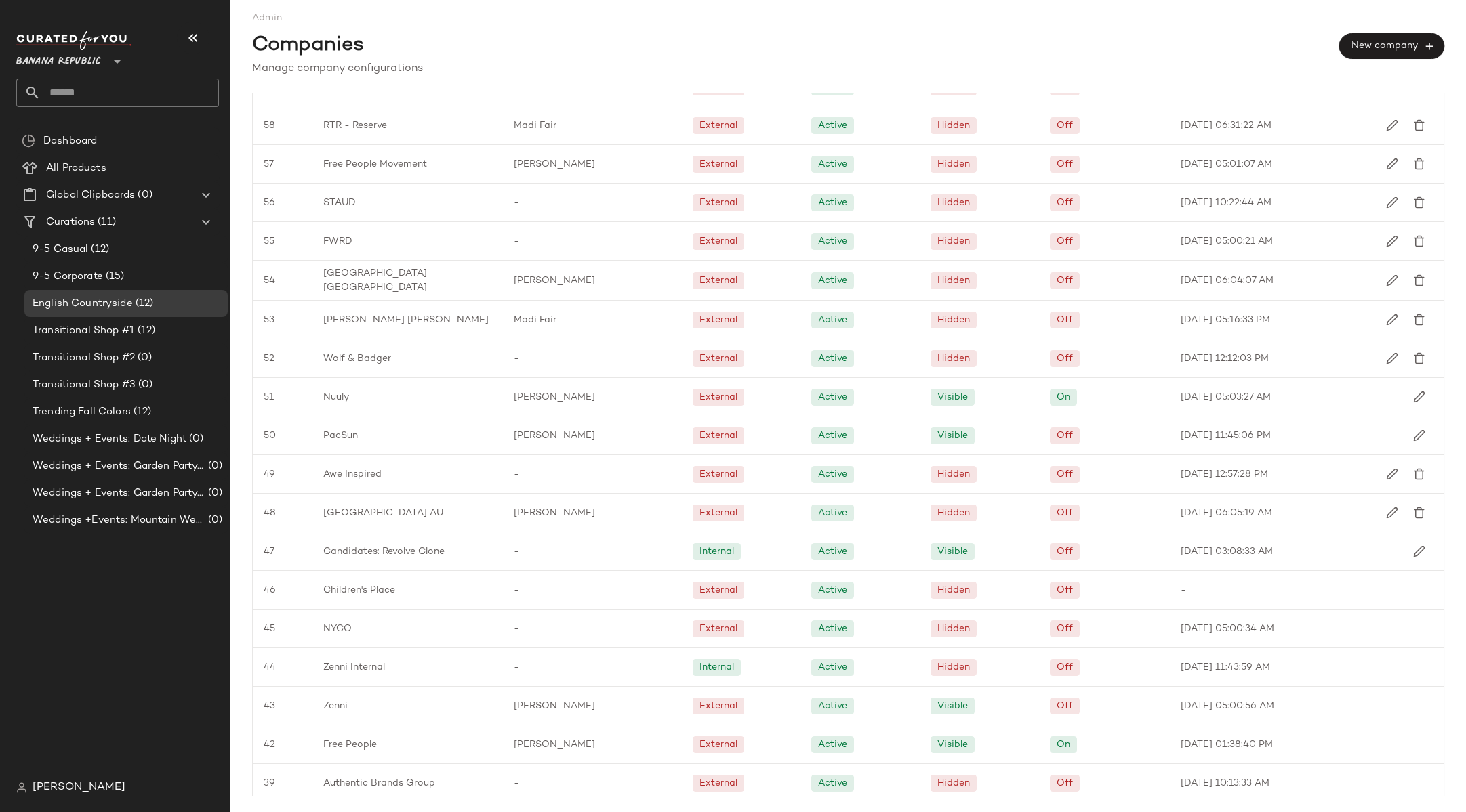
scroll to position [1305, 0]
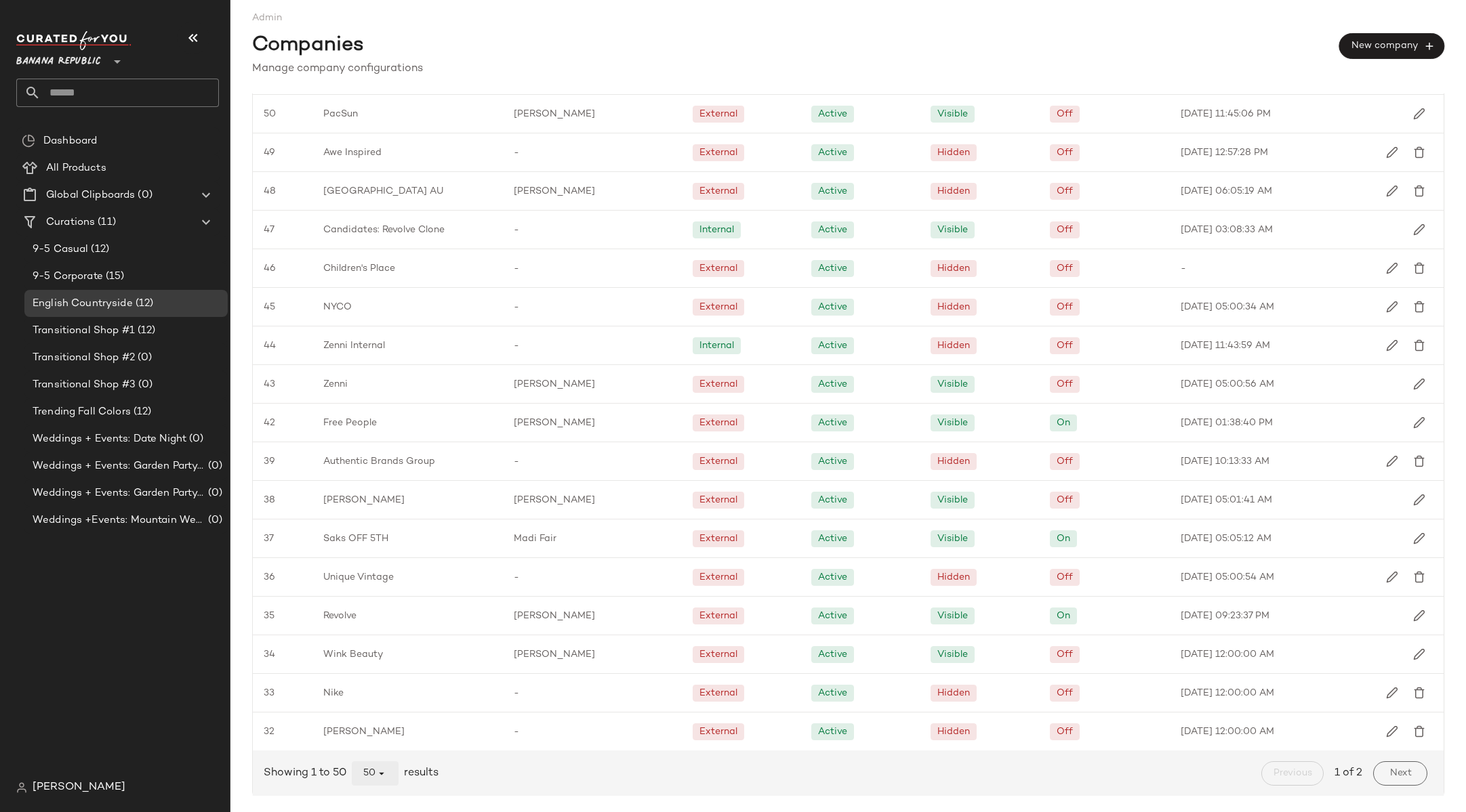
click at [373, 772] on span "50" at bounding box center [375, 774] width 25 height 13
click at [388, 730] on div "All" at bounding box center [376, 738] width 26 height 16
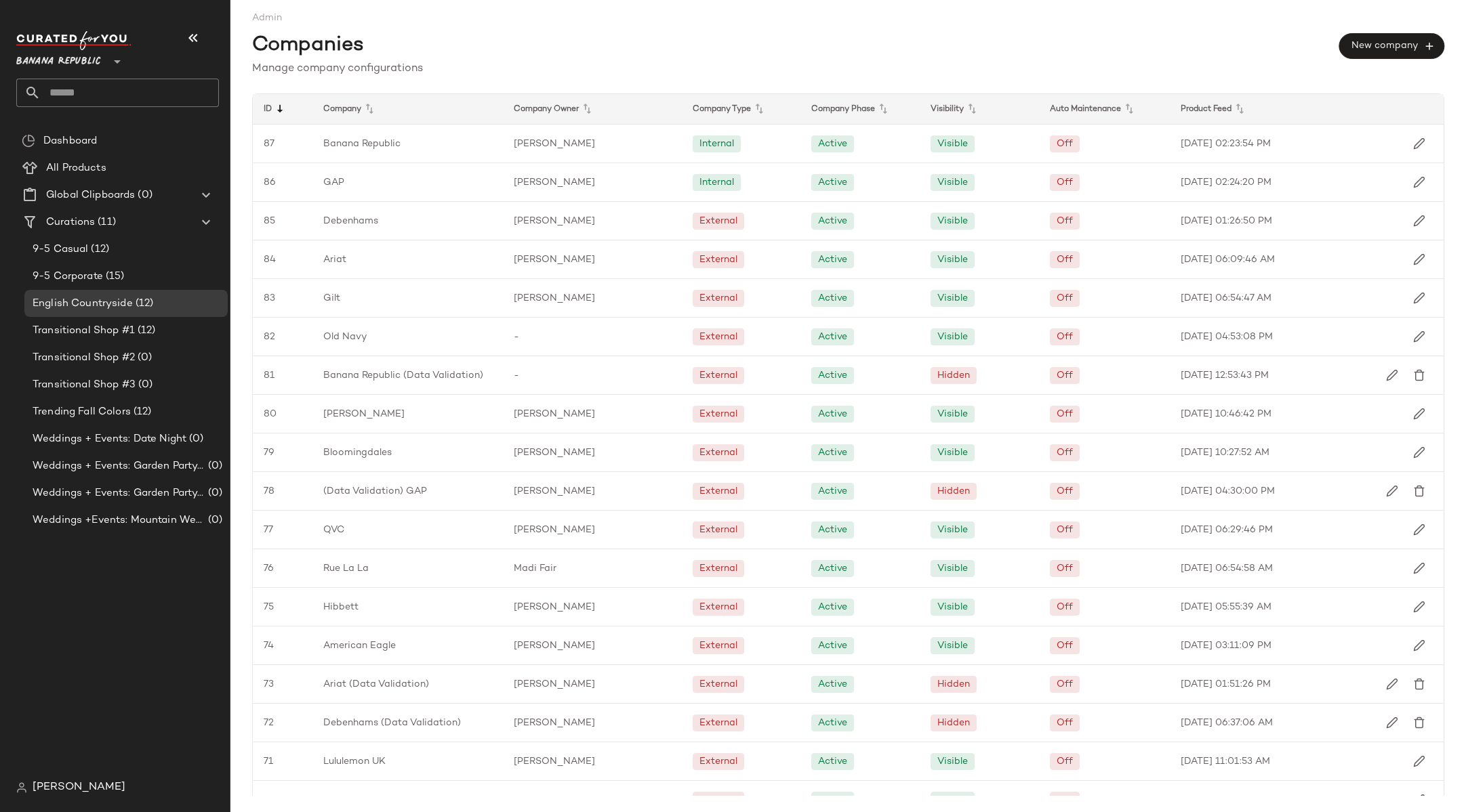
click at [281, 106] on icon at bounding box center [280, 109] width 16 height 16
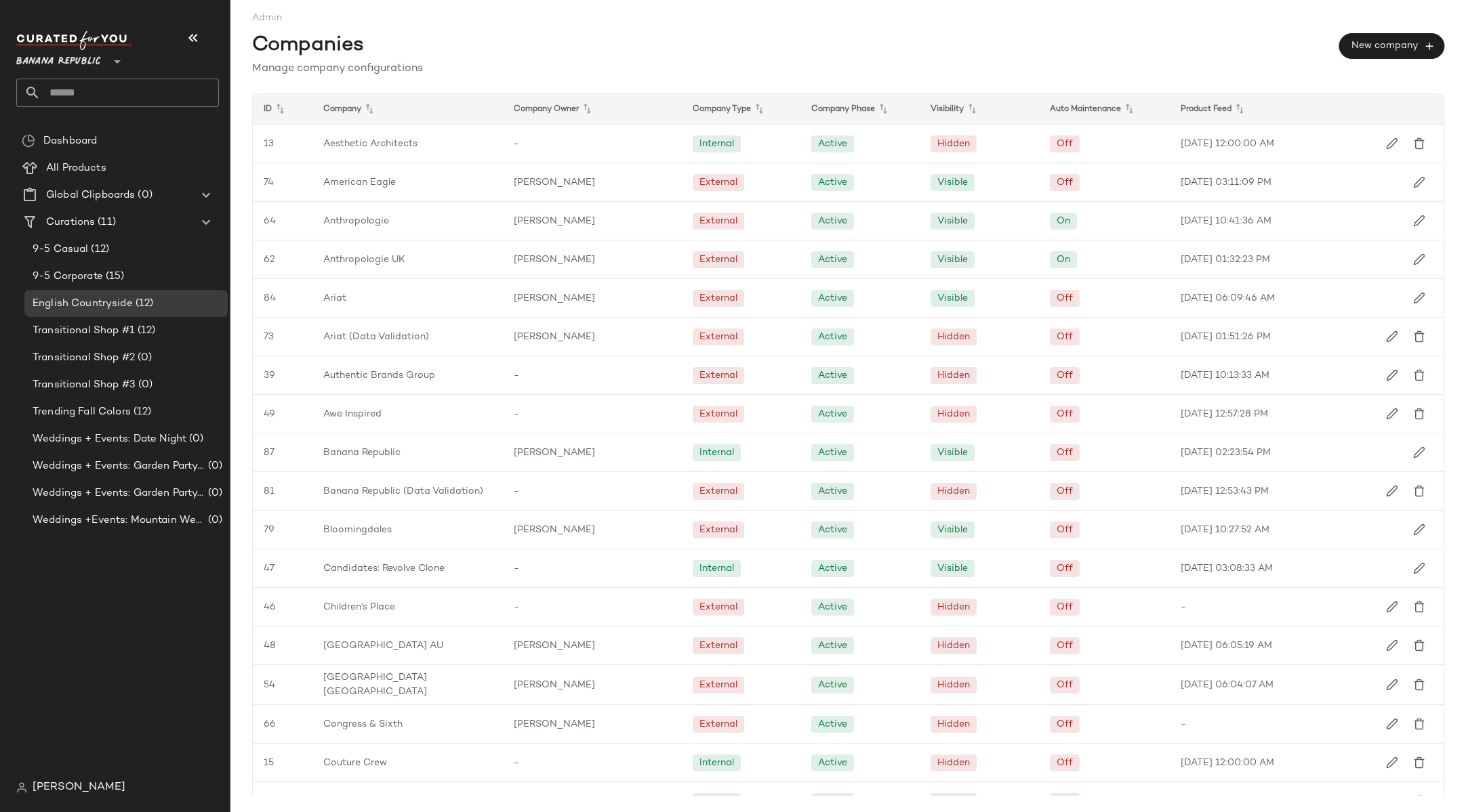
click at [281, 106] on icon at bounding box center [280, 109] width 16 height 16
